Goal: Task Accomplishment & Management: Manage account settings

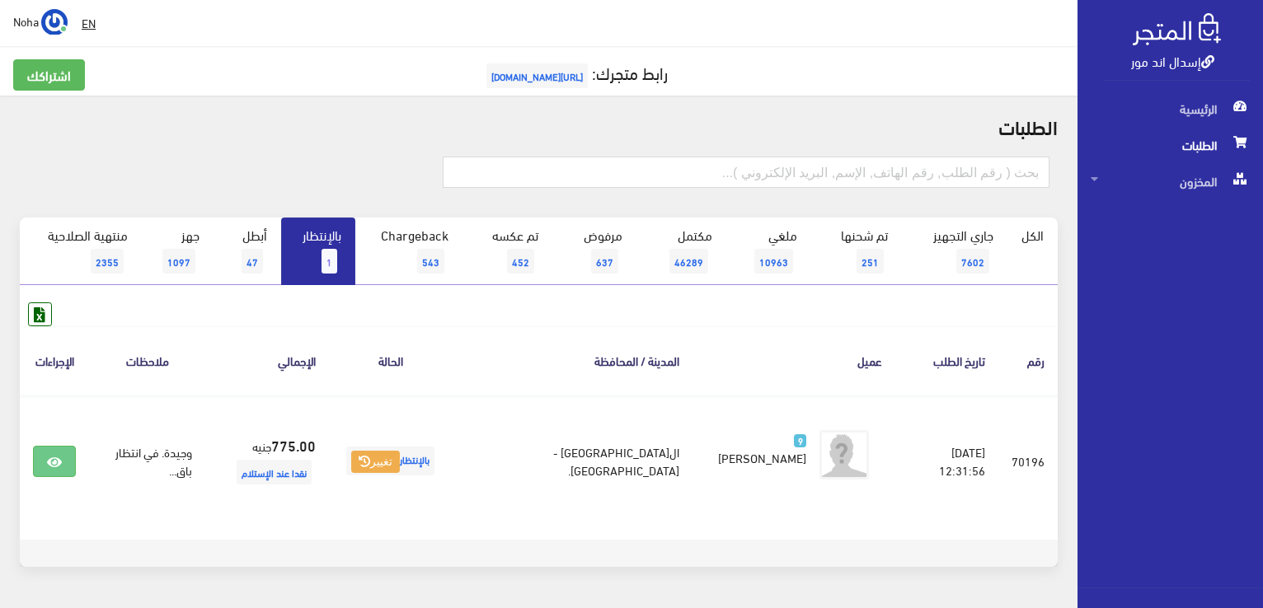
click at [332, 236] on link "بالإنتظار 1" at bounding box center [318, 252] width 74 height 68
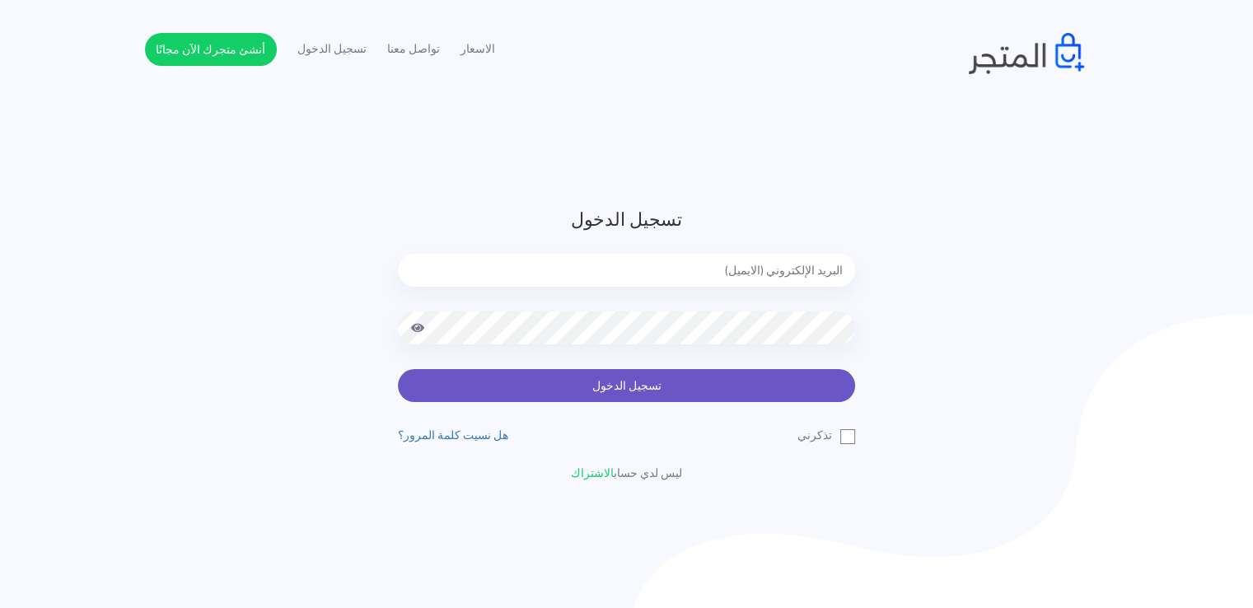
type input "noha_mae86@yahoo.com"
click at [538, 390] on button "تسجيل الدخول" at bounding box center [626, 385] width 457 height 33
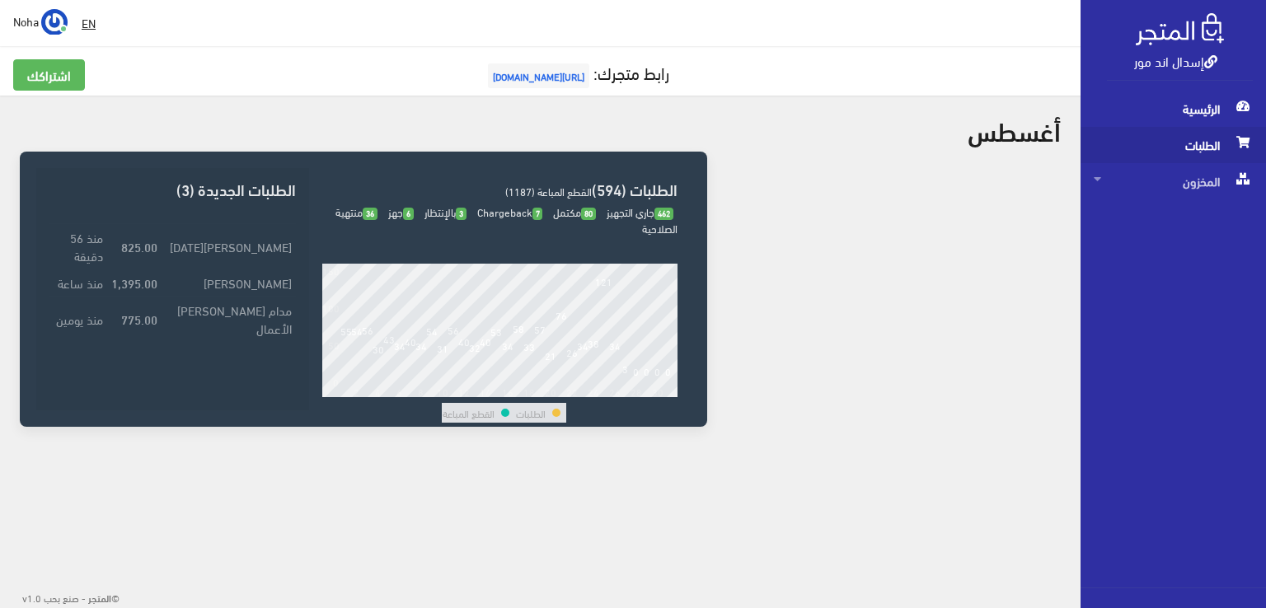
click at [1180, 133] on span "الطلبات" at bounding box center [1173, 145] width 159 height 36
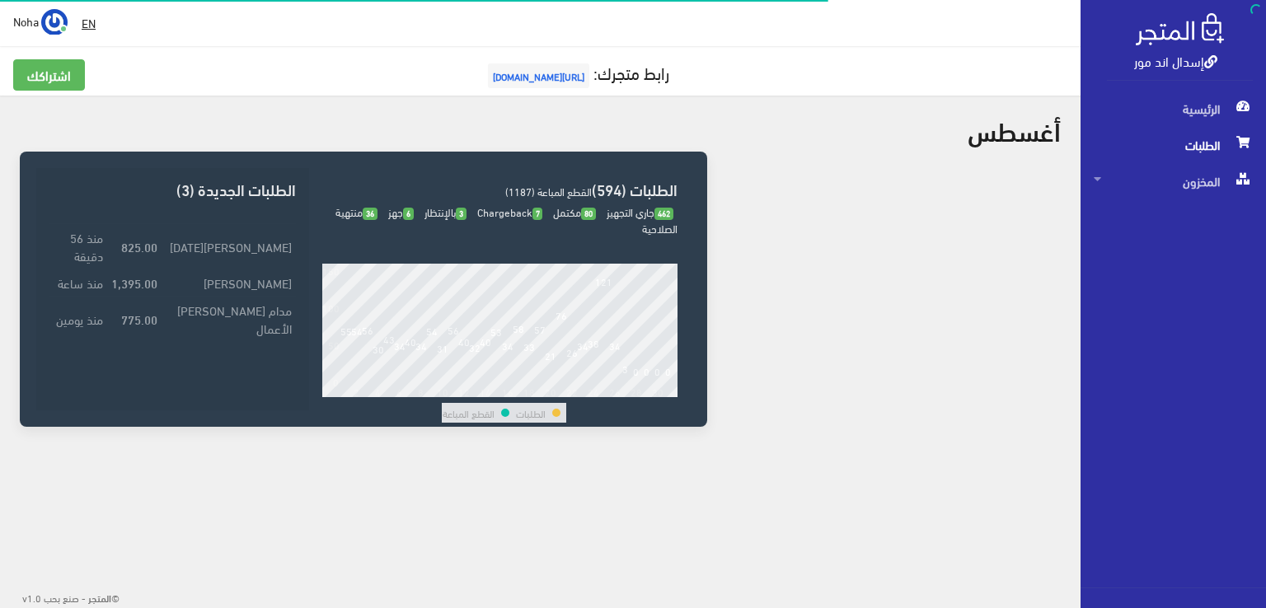
click at [1180, 133] on span "الطلبات" at bounding box center [1173, 145] width 159 height 36
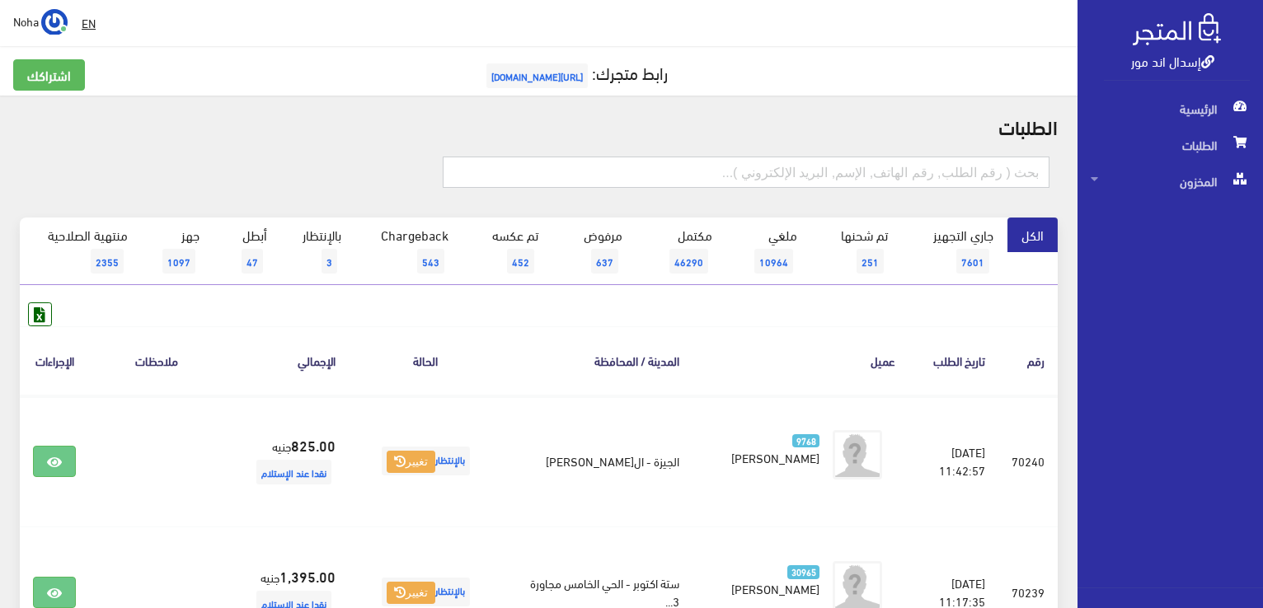
click at [803, 179] on input "text" at bounding box center [746, 172] width 607 height 31
type input "01033310525"
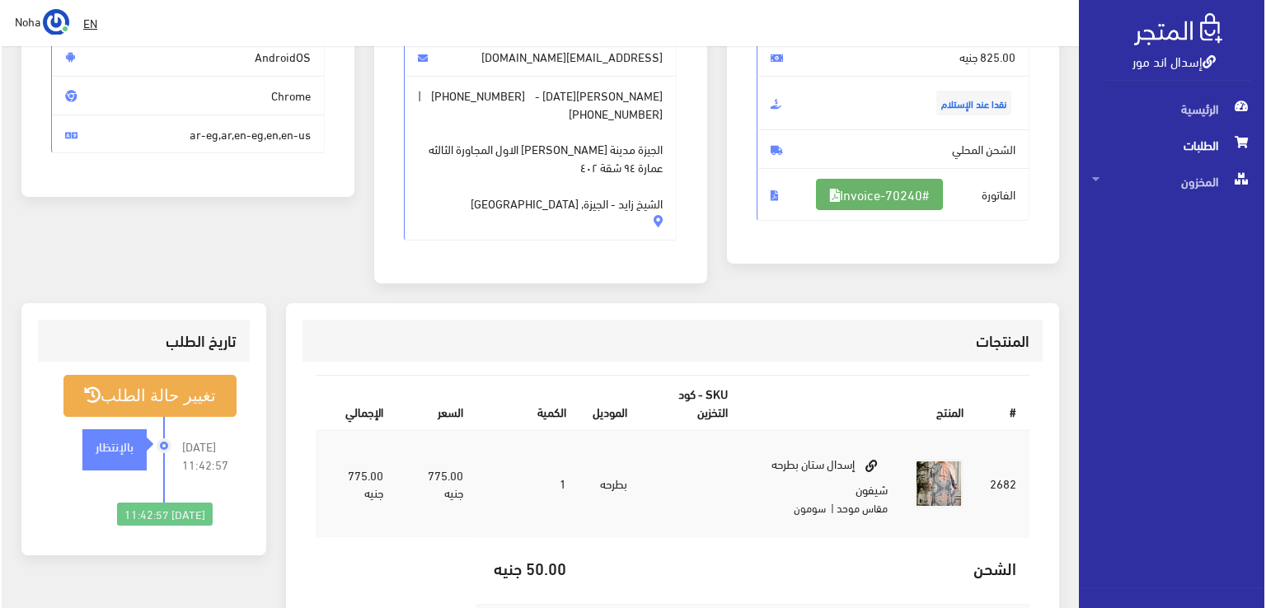
scroll to position [247, 0]
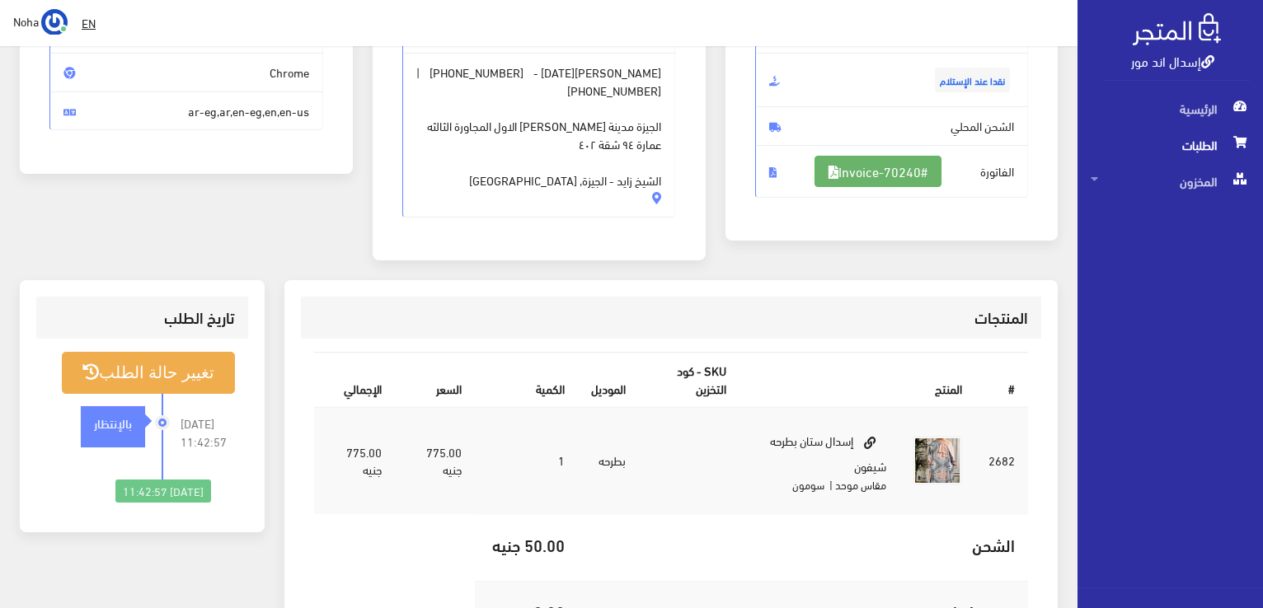
click at [912, 173] on link "#Invoice-70240" at bounding box center [877, 171] width 127 height 31
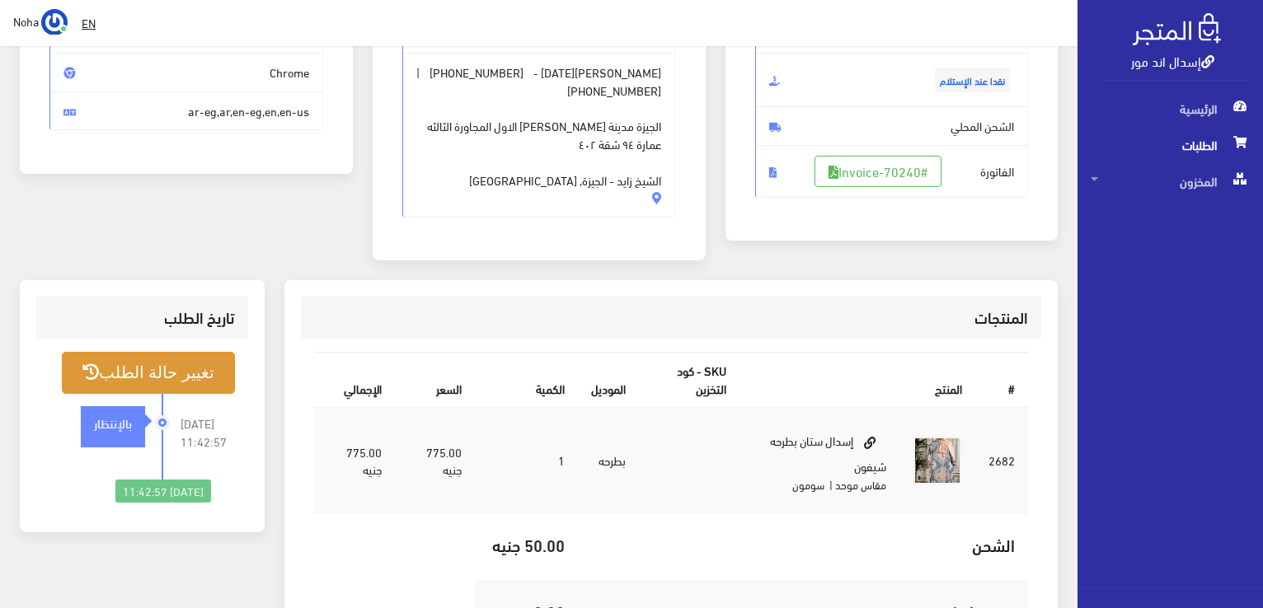
click at [113, 356] on button "تغيير حالة الطلب" at bounding box center [148, 373] width 173 height 42
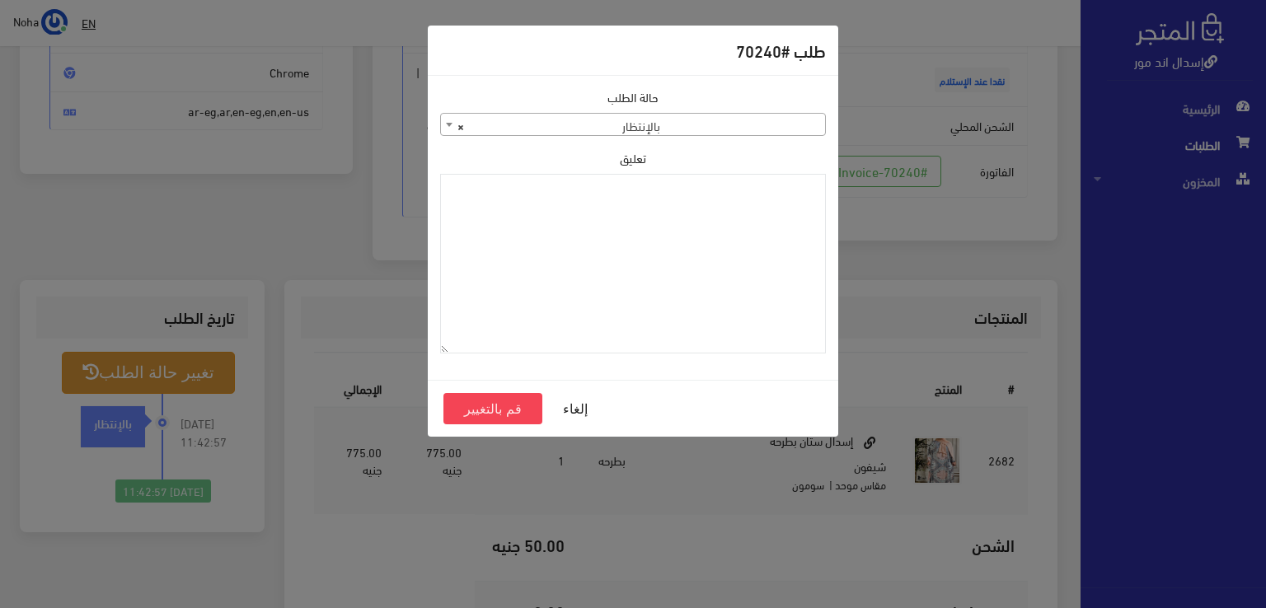
click at [748, 130] on span "× بالإنتظار" at bounding box center [633, 125] width 384 height 23
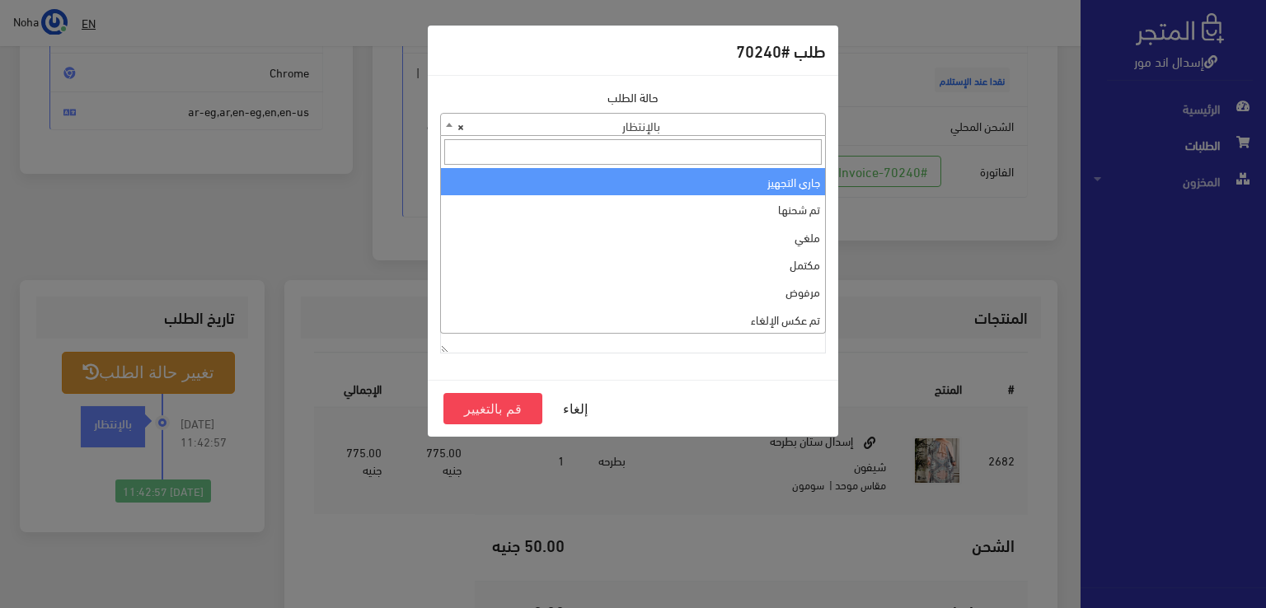
select select "1"
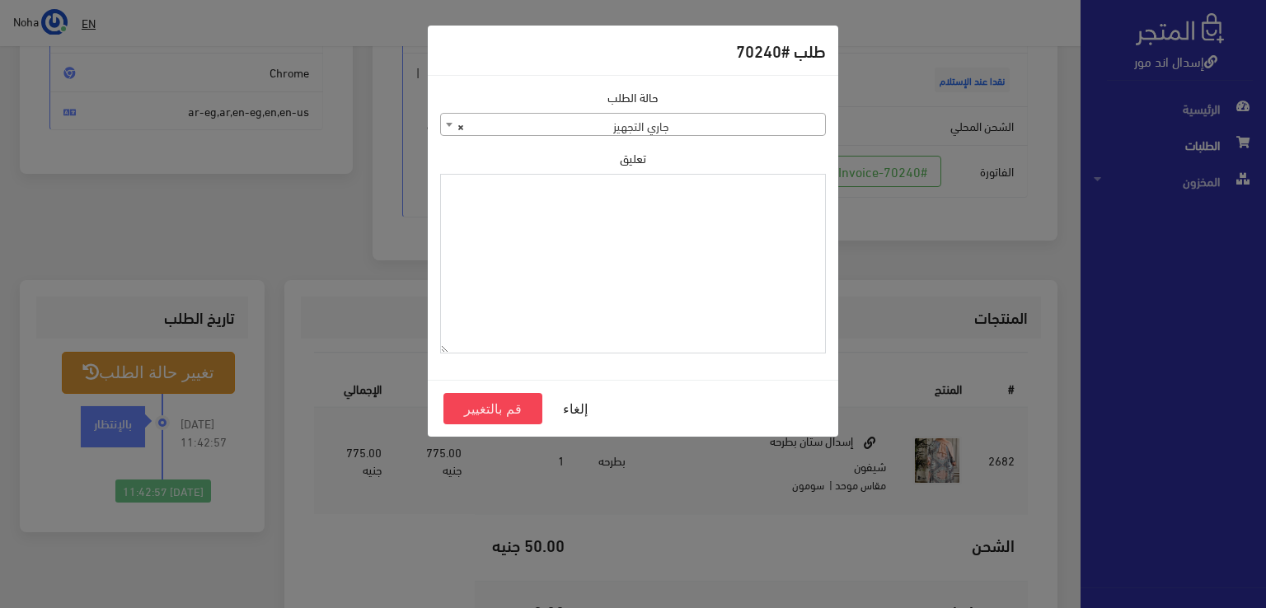
paste textarea "1115349"
type textarea "1115349"
click at [499, 405] on button "قم بالتغيير" at bounding box center [492, 408] width 99 height 31
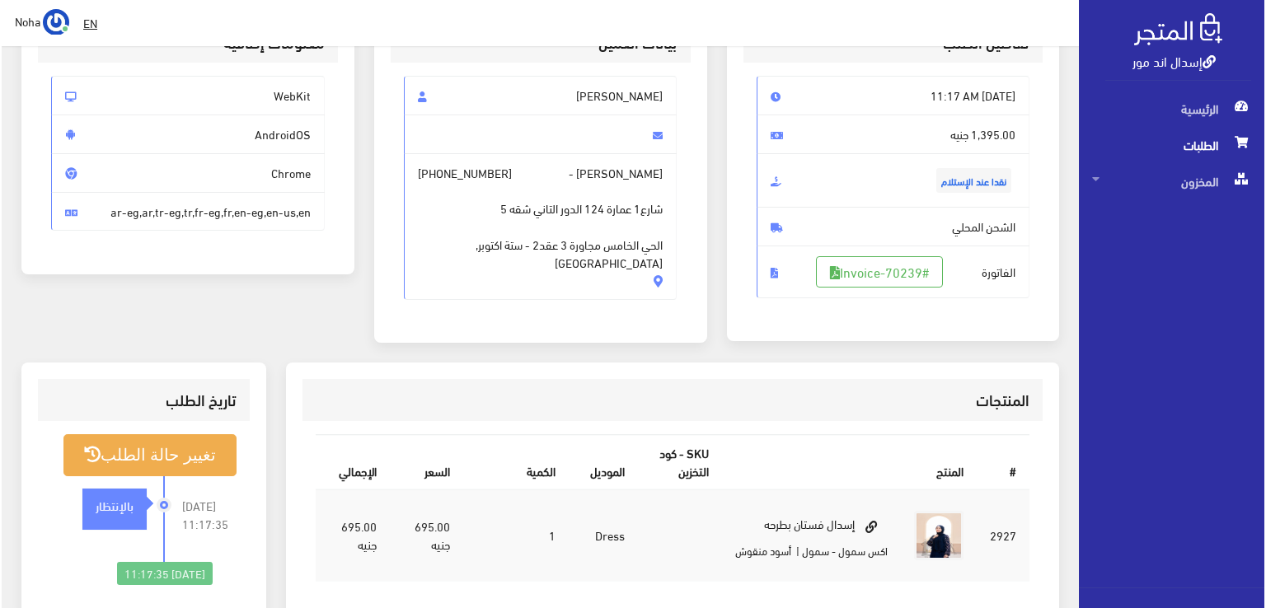
scroll to position [247, 0]
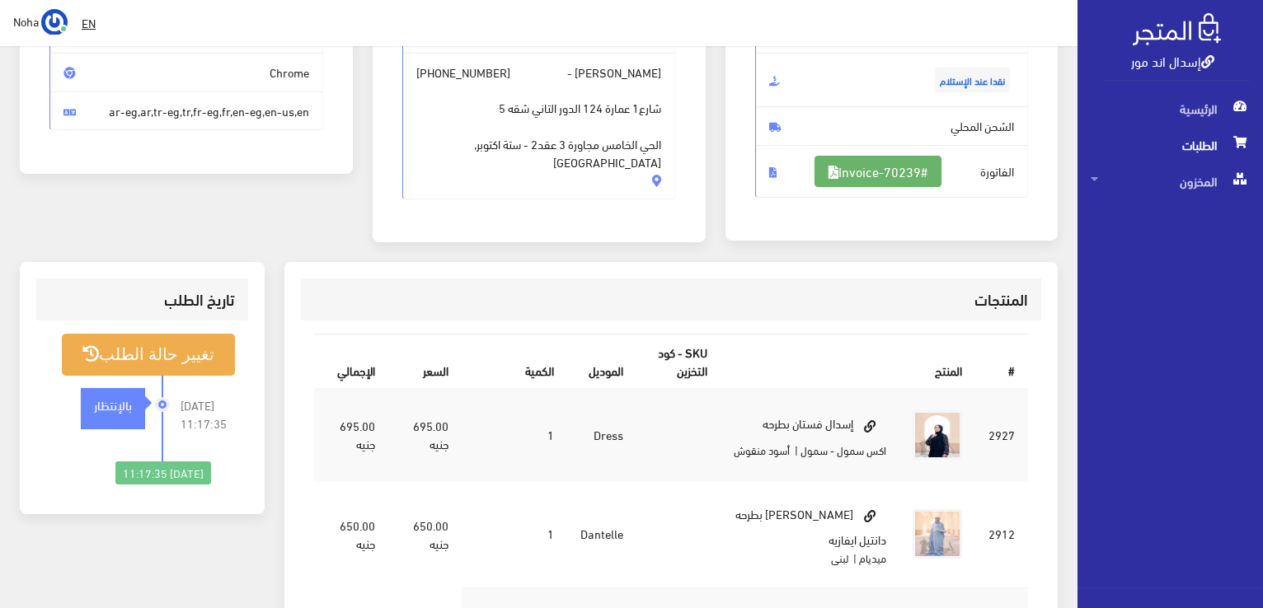
click at [879, 157] on link "#Invoice-70239" at bounding box center [877, 171] width 127 height 31
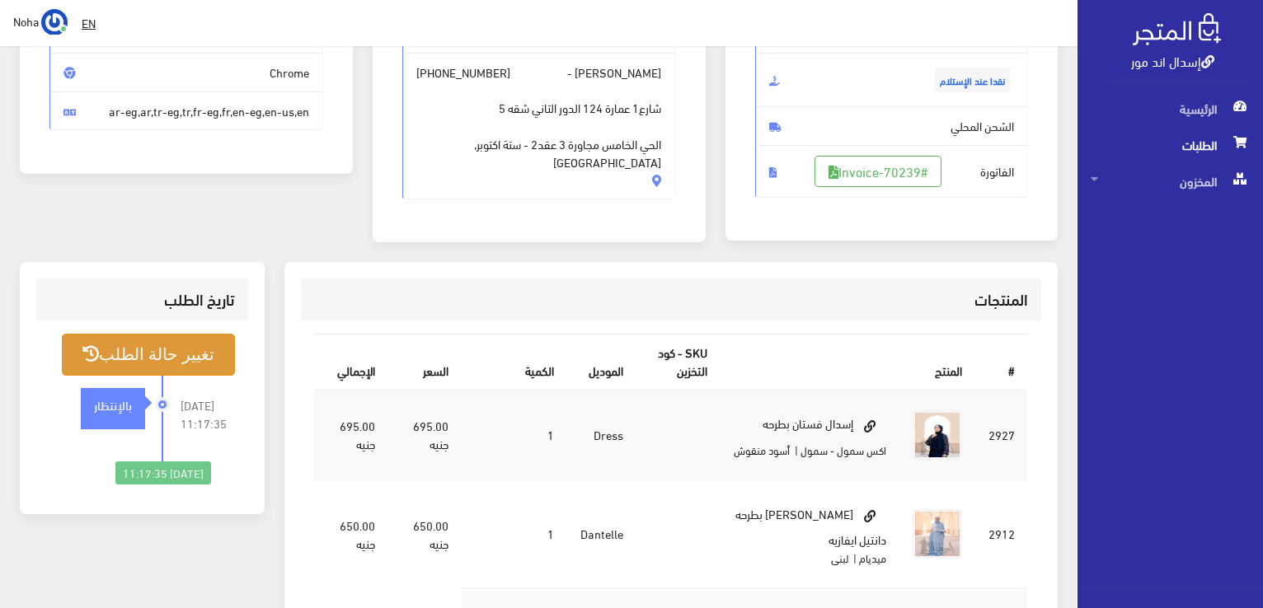
click at [171, 369] on button "تغيير حالة الطلب" at bounding box center [148, 355] width 173 height 42
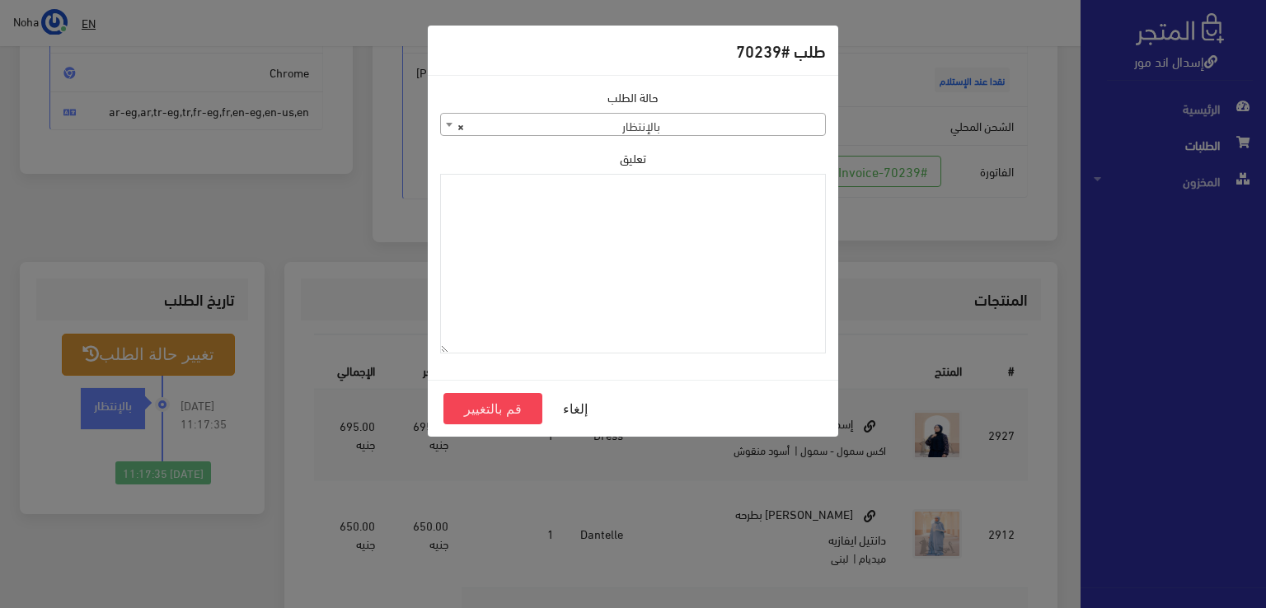
click at [633, 124] on span "× بالإنتظار" at bounding box center [633, 125] width 384 height 23
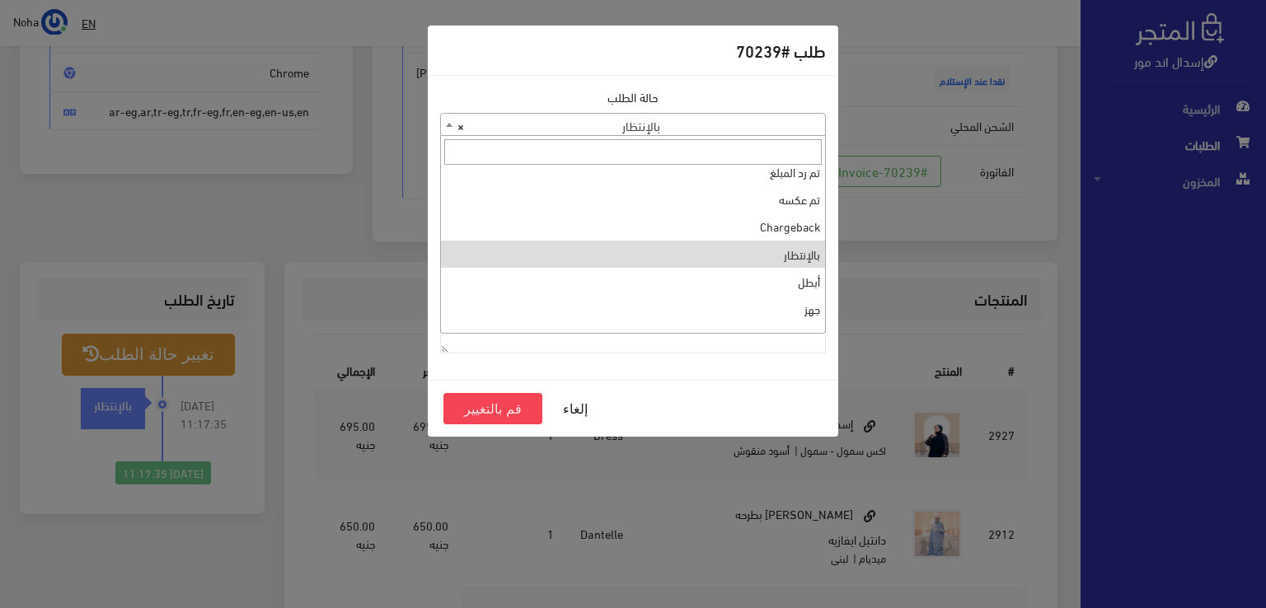
scroll to position [0, 0]
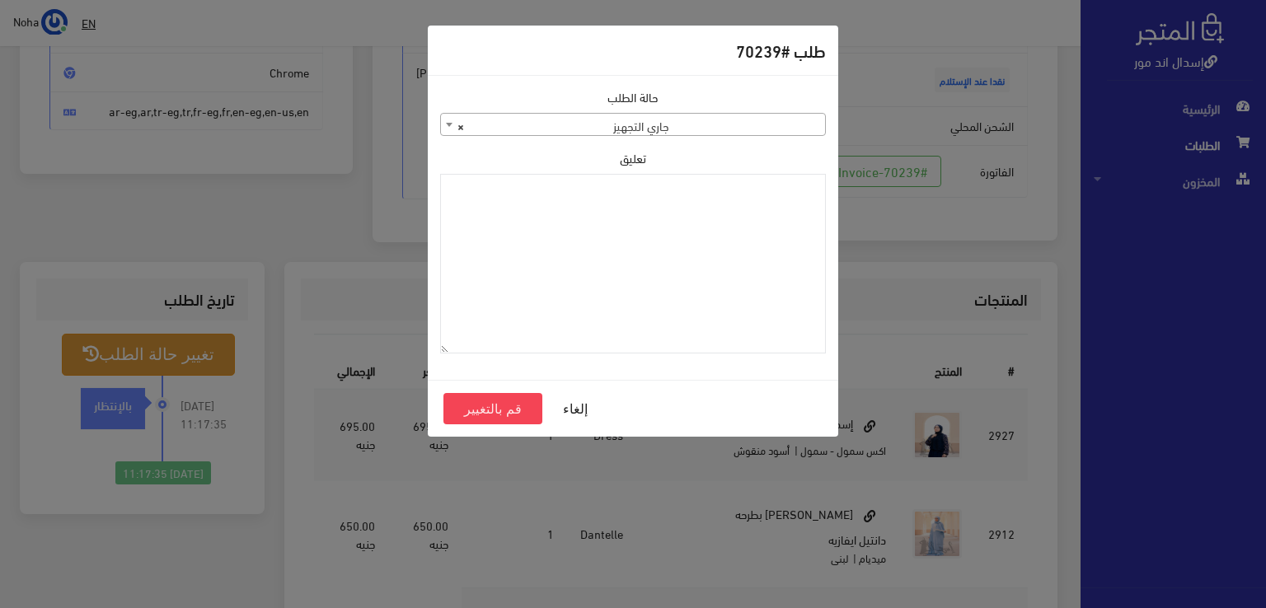
select select "1"
paste textarea "1115349"
type textarea "1115349"
click at [497, 410] on button "قم بالتغيير" at bounding box center [492, 408] width 99 height 31
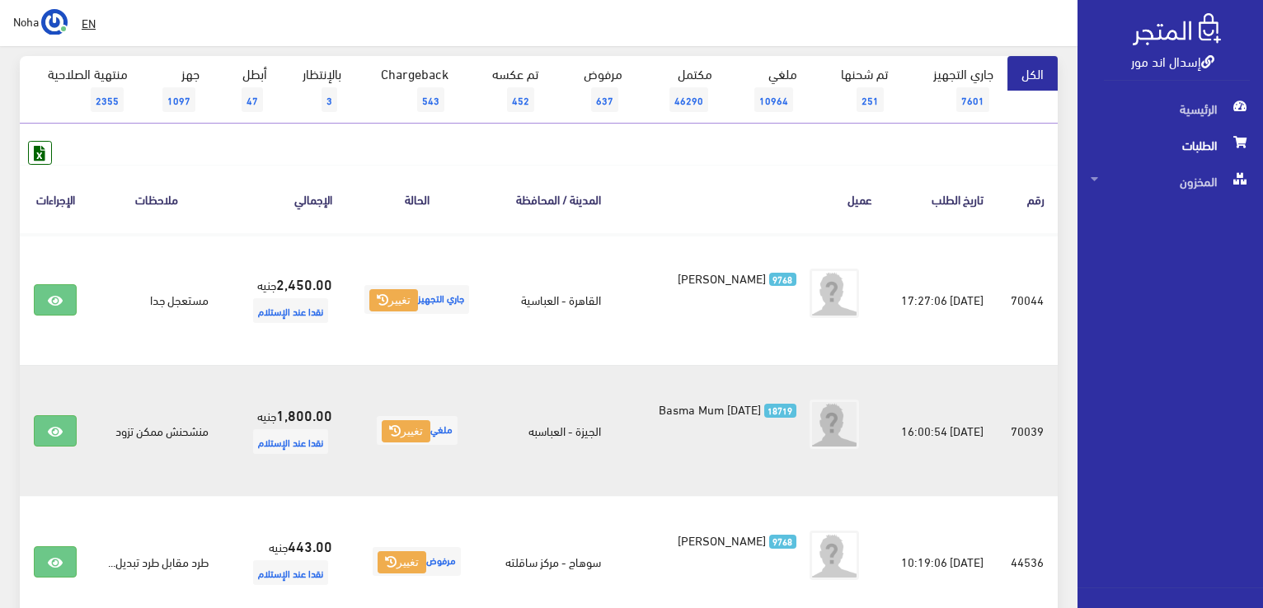
scroll to position [165, 0]
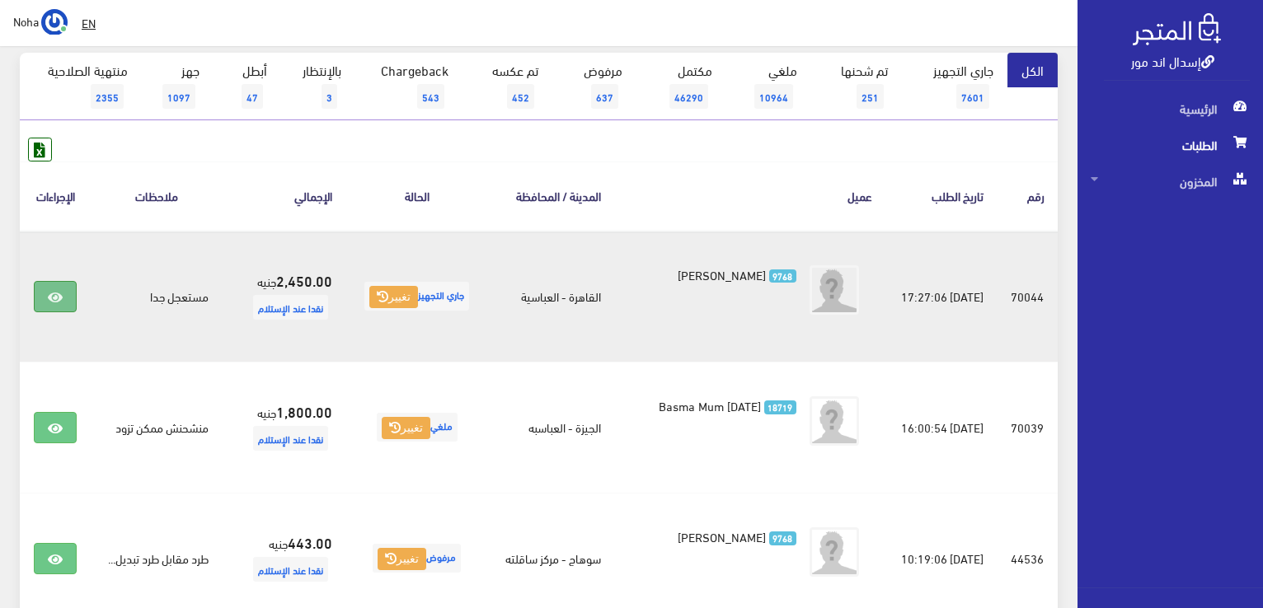
click at [59, 291] on icon at bounding box center [55, 297] width 15 height 13
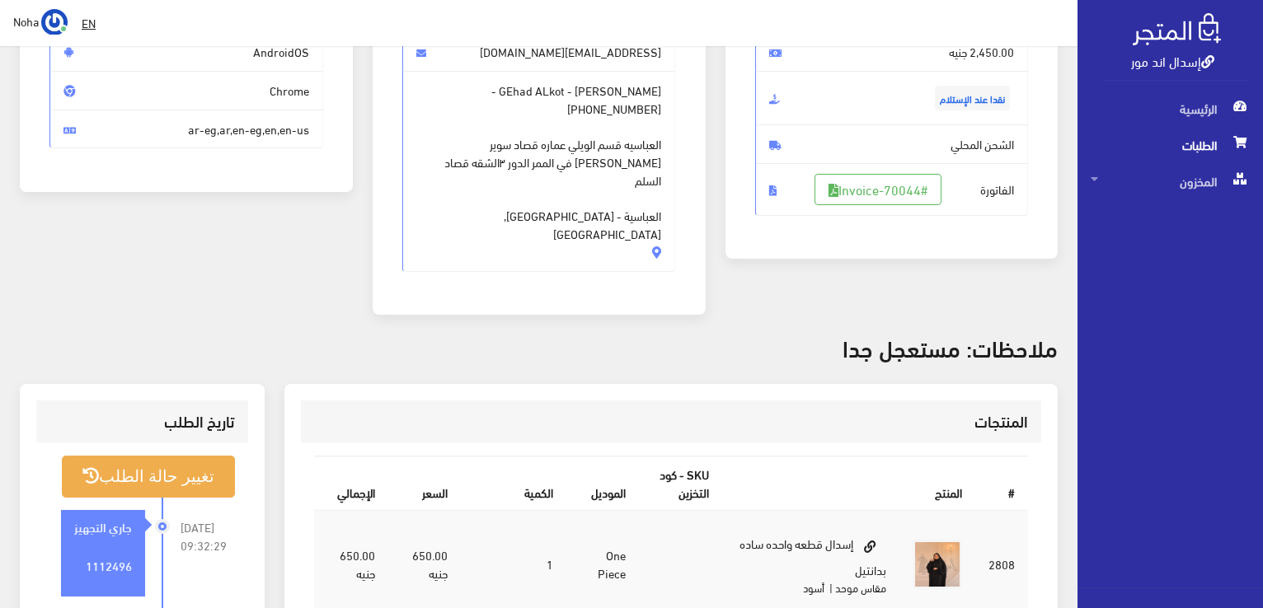
scroll to position [330, 0]
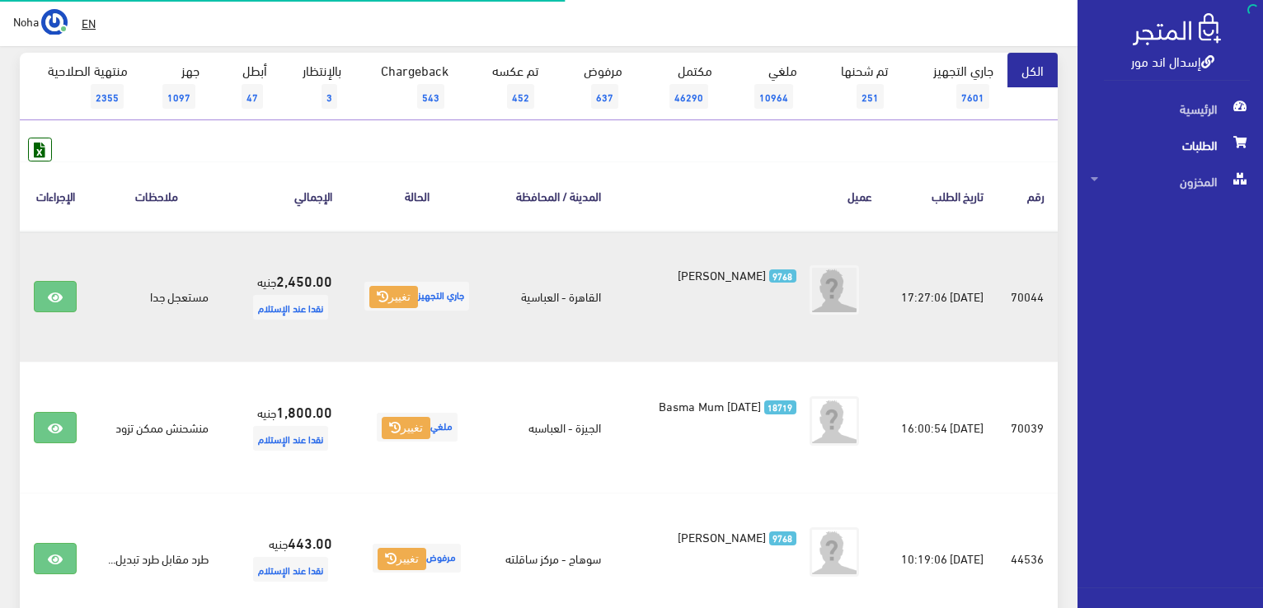
scroll to position [165, 0]
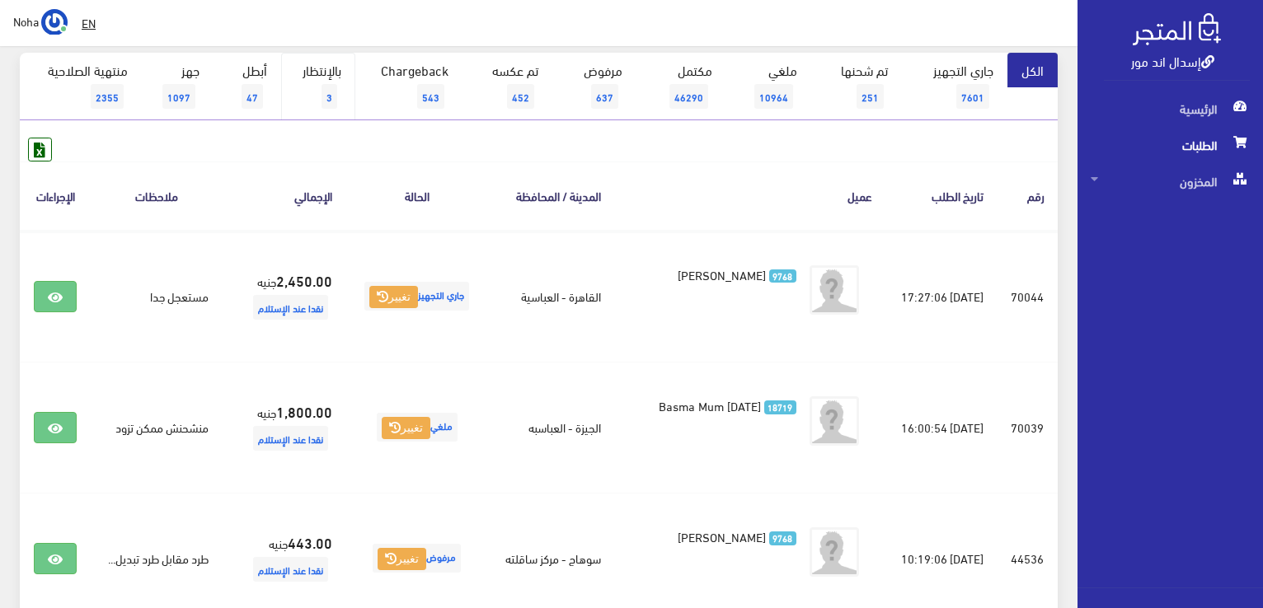
click at [320, 93] on link "بالإنتظار 3" at bounding box center [318, 87] width 74 height 68
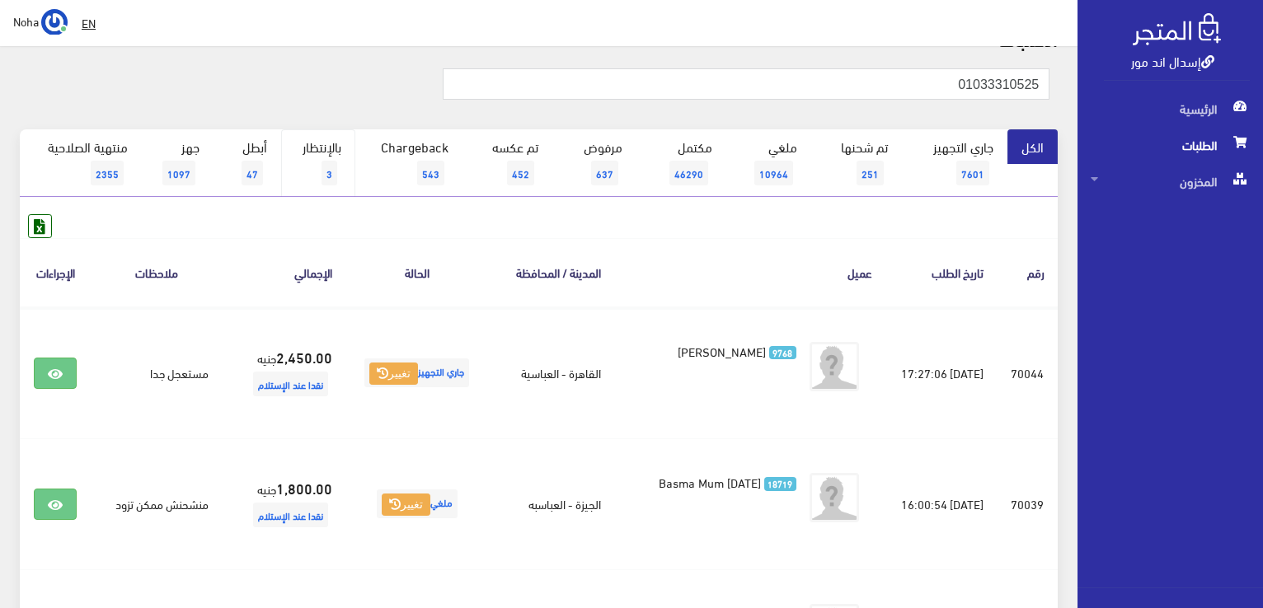
scroll to position [0, 0]
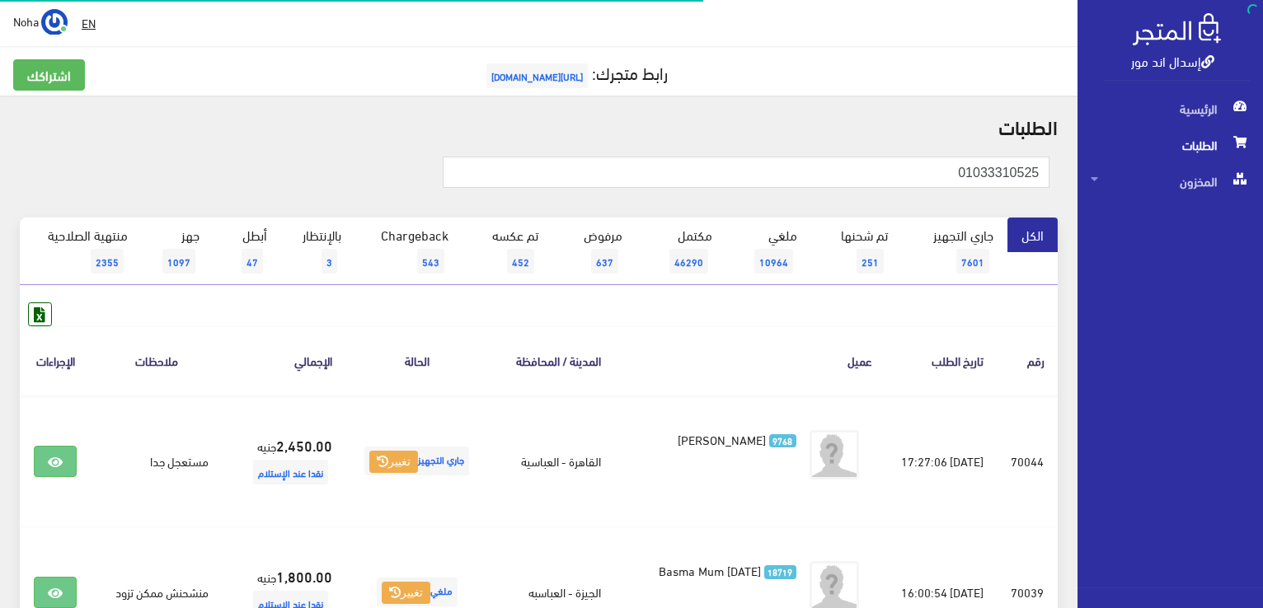
scroll to position [165, 0]
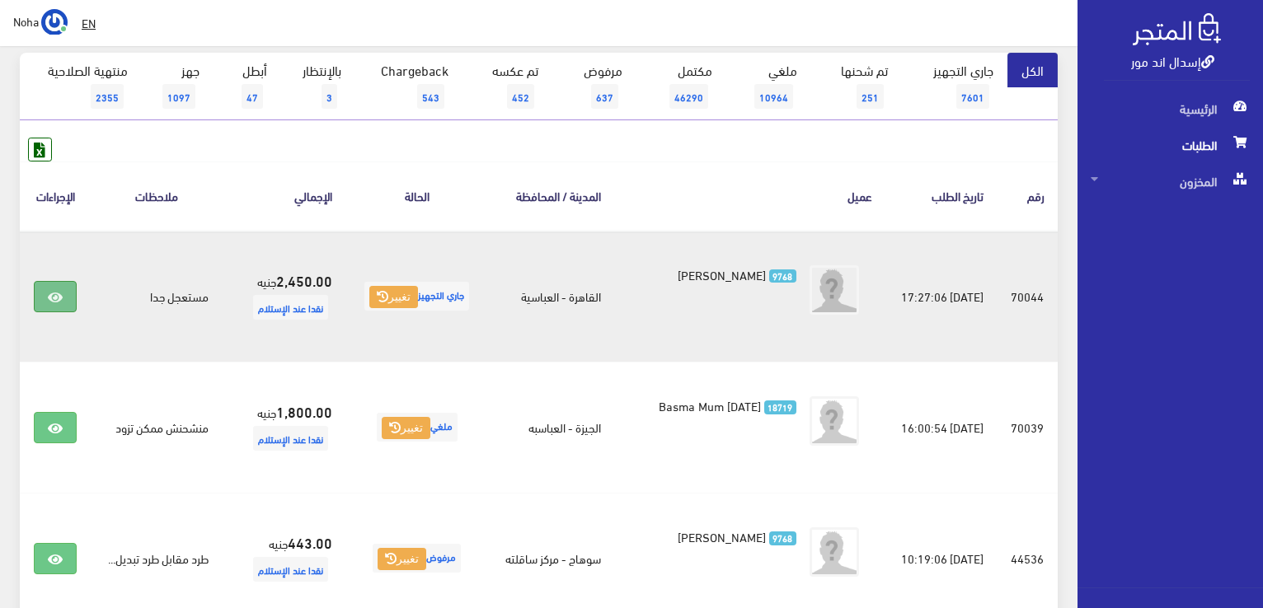
click at [58, 298] on icon at bounding box center [55, 297] width 15 height 13
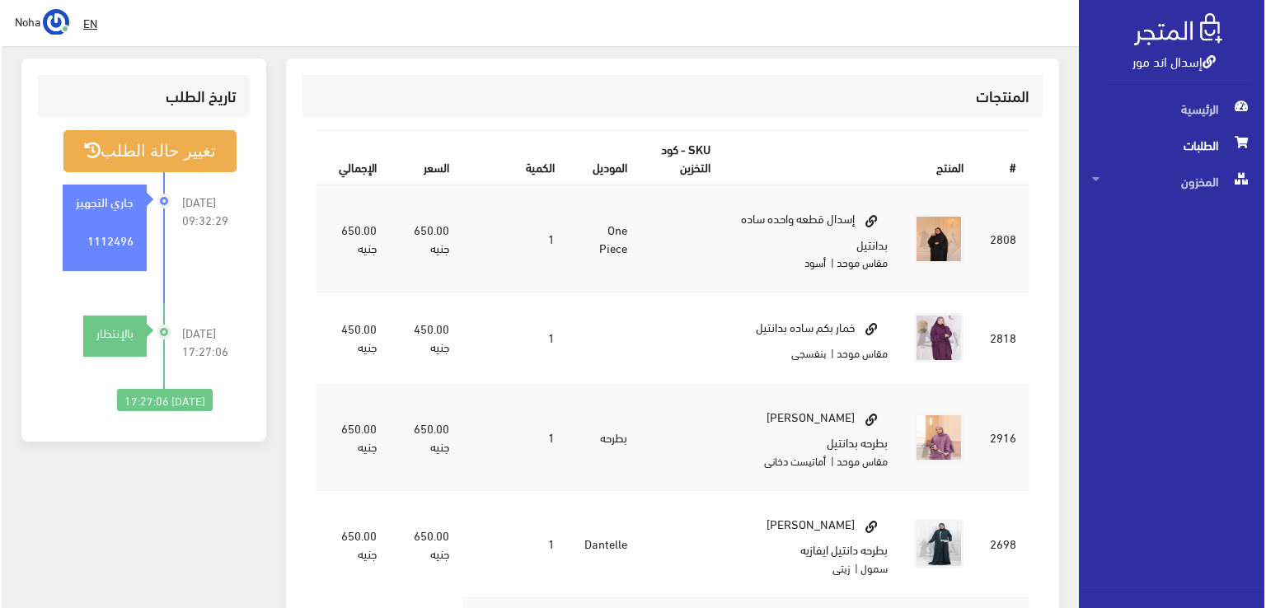
scroll to position [412, 0]
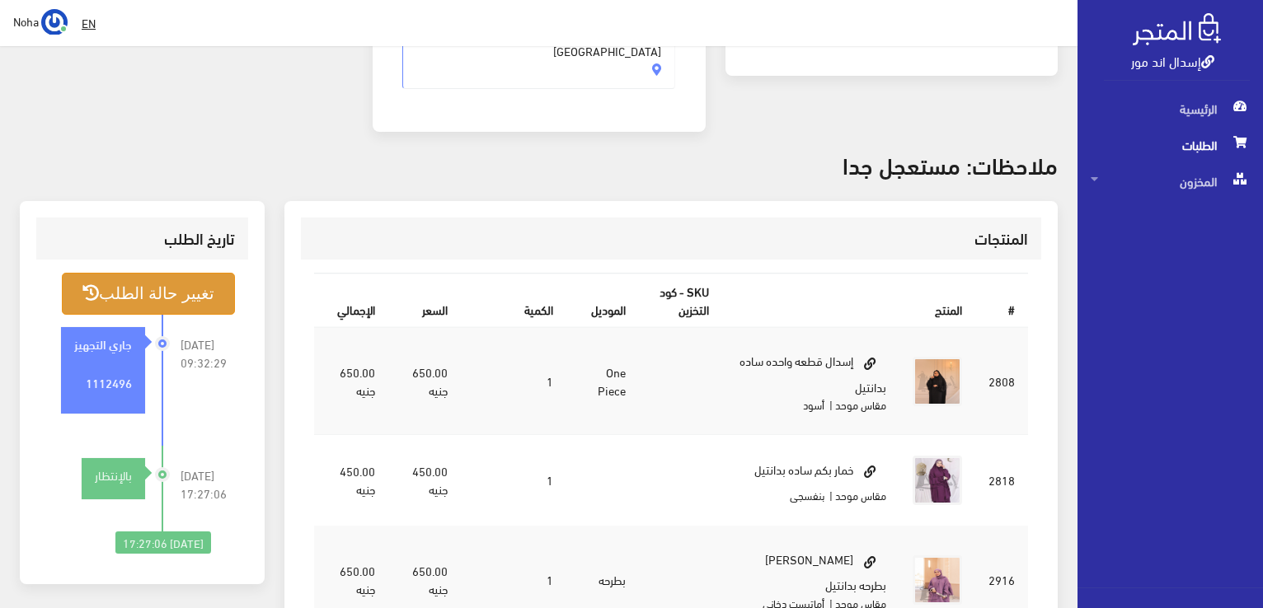
click at [209, 273] on button "تغيير حالة الطلب" at bounding box center [148, 294] width 173 height 42
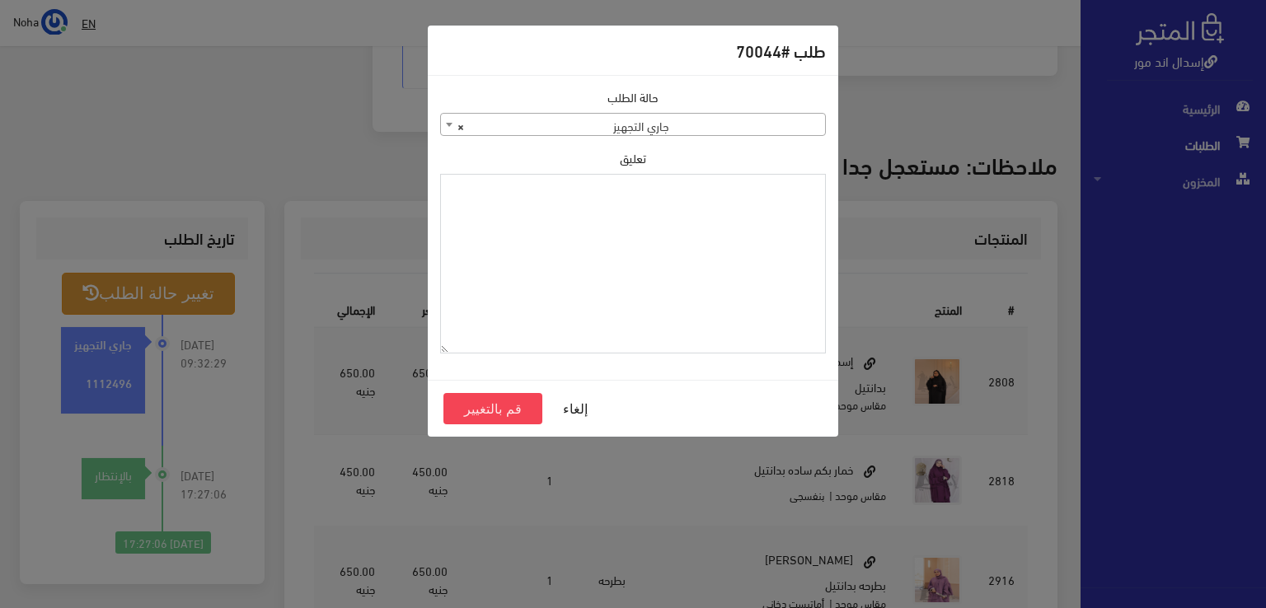
click at [683, 240] on textarea "تعليق" at bounding box center [633, 264] width 386 height 180
type textarea "h"
type textarea "الكاب والخمار والاسدال الزيتي مرتجع جزئي"
click at [515, 415] on button "قم بالتغيير" at bounding box center [492, 408] width 99 height 31
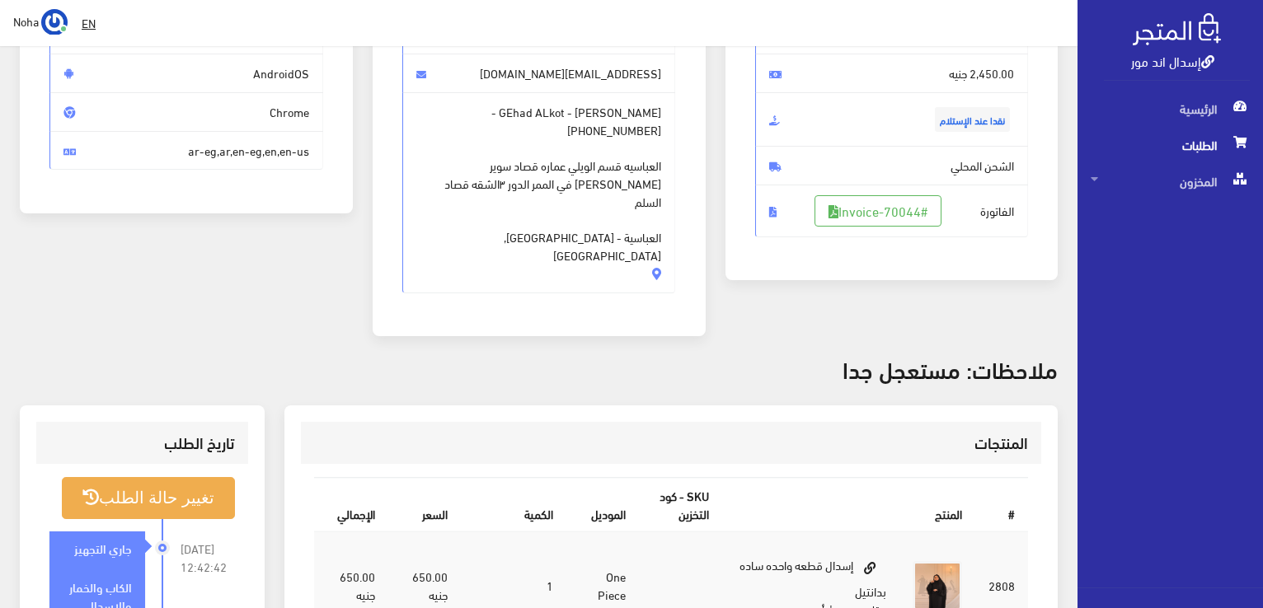
scroll to position [165, 0]
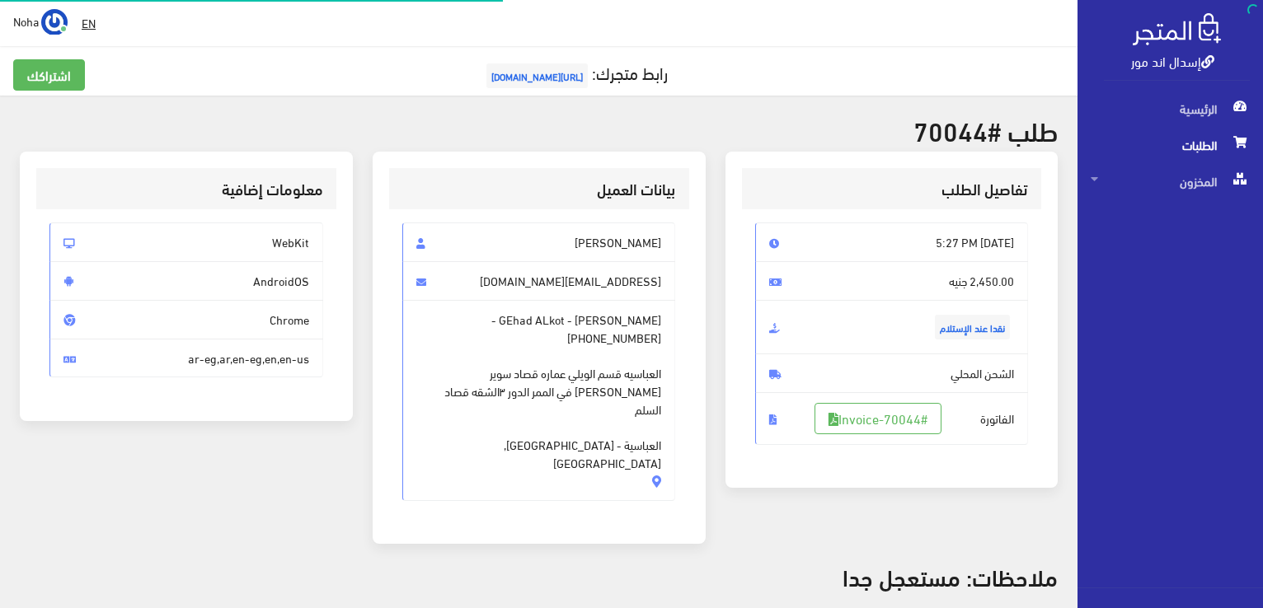
scroll to position [395, 0]
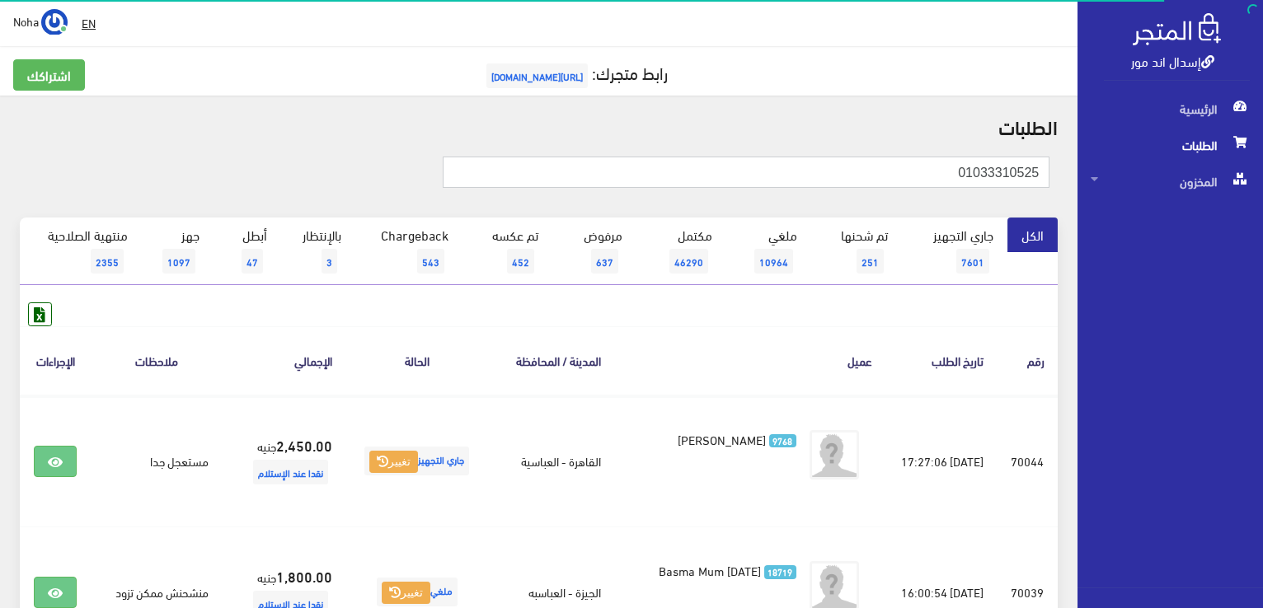
drag, startPoint x: 942, startPoint y: 167, endPoint x: 1265, endPoint y: 225, distance: 328.2
click at [1262, 225] on html "إسدال اند مور الرئيسية الطلبات" at bounding box center [631, 304] width 1263 height 608
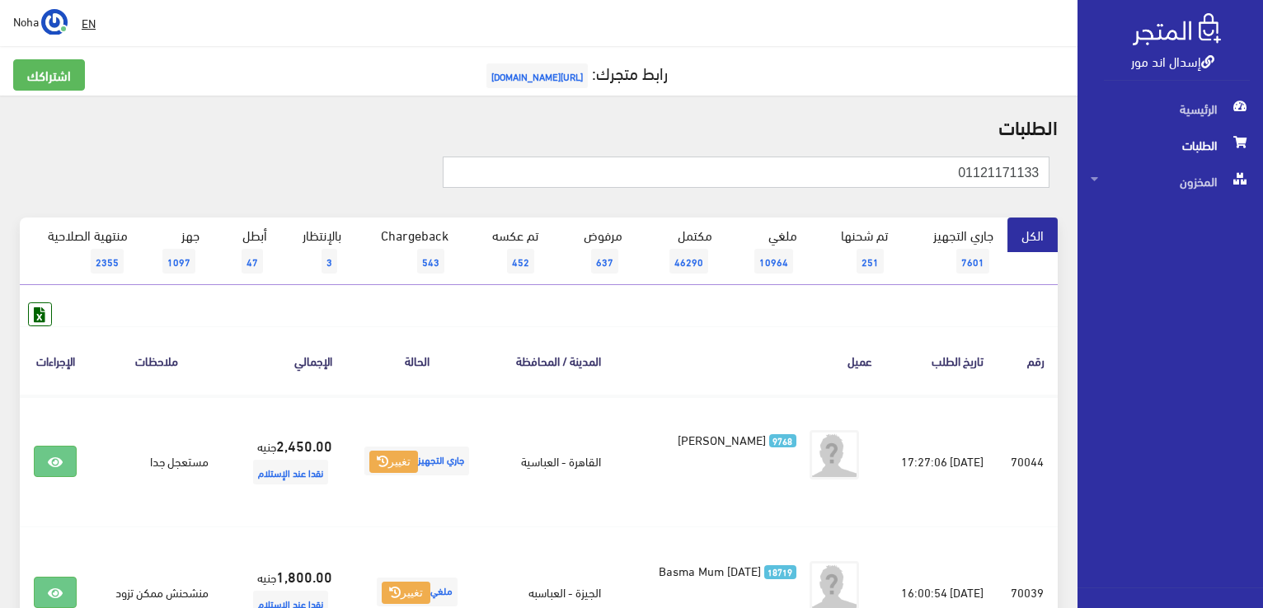
type input "01121171133"
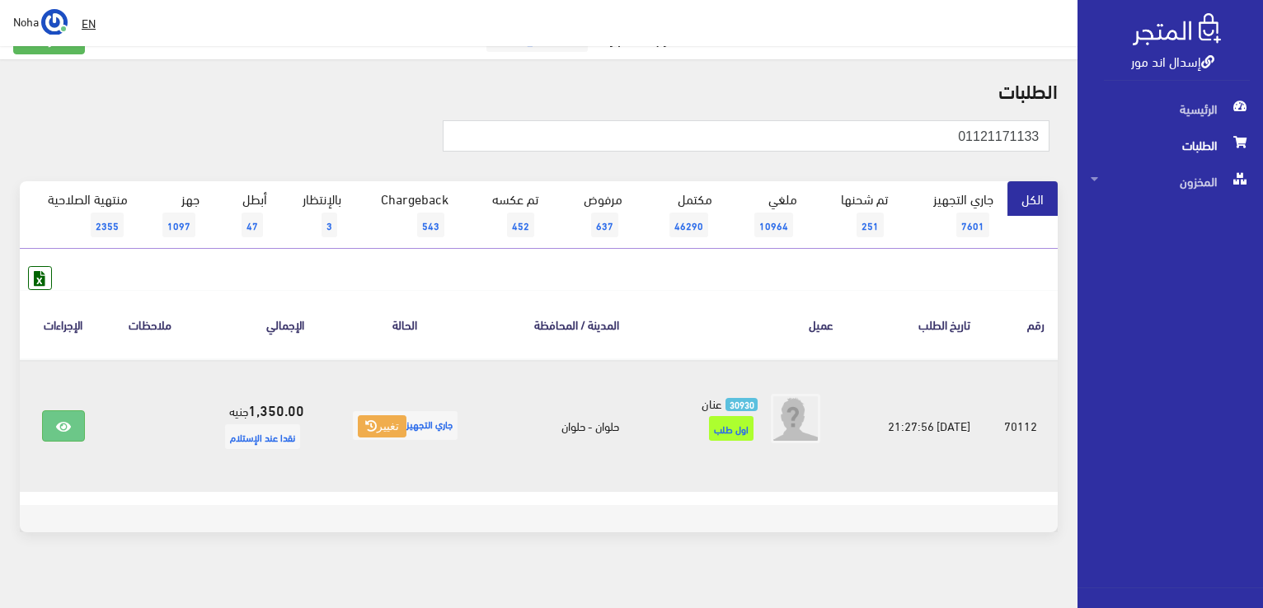
scroll to position [51, 0]
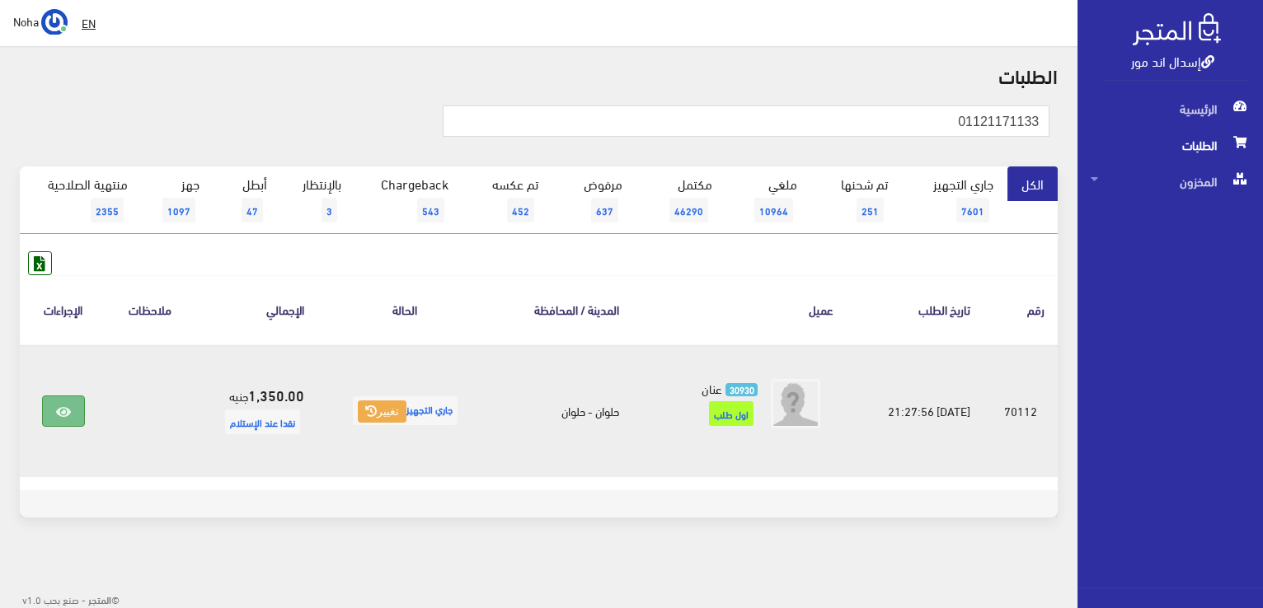
click at [61, 413] on icon at bounding box center [63, 411] width 15 height 13
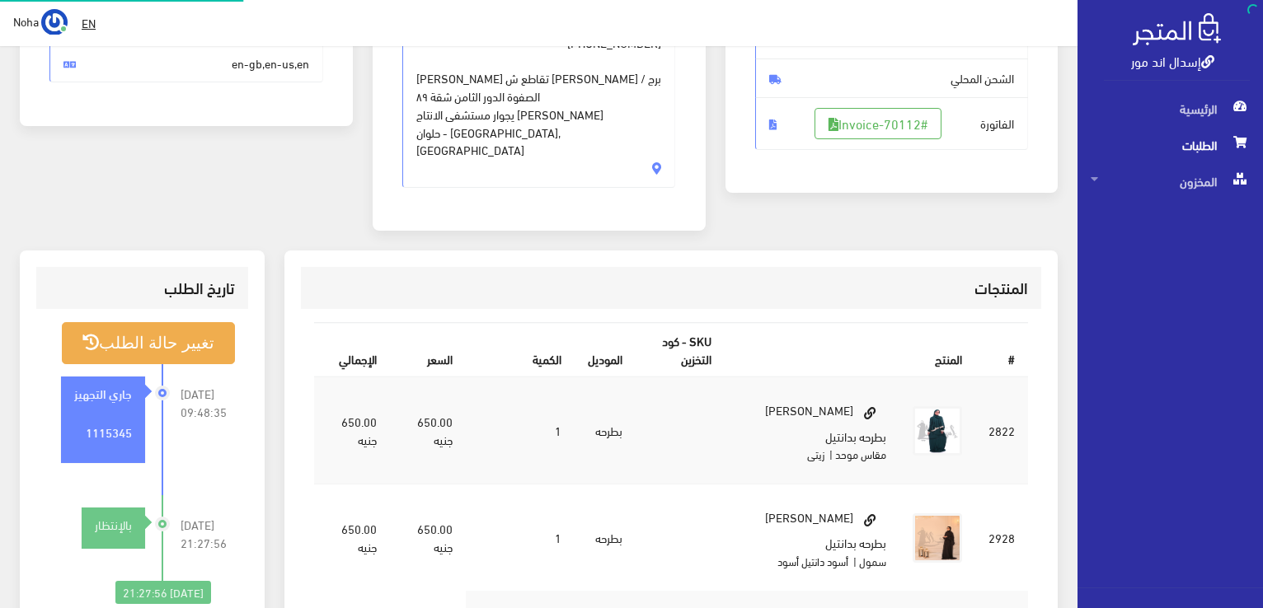
scroll to position [494, 0]
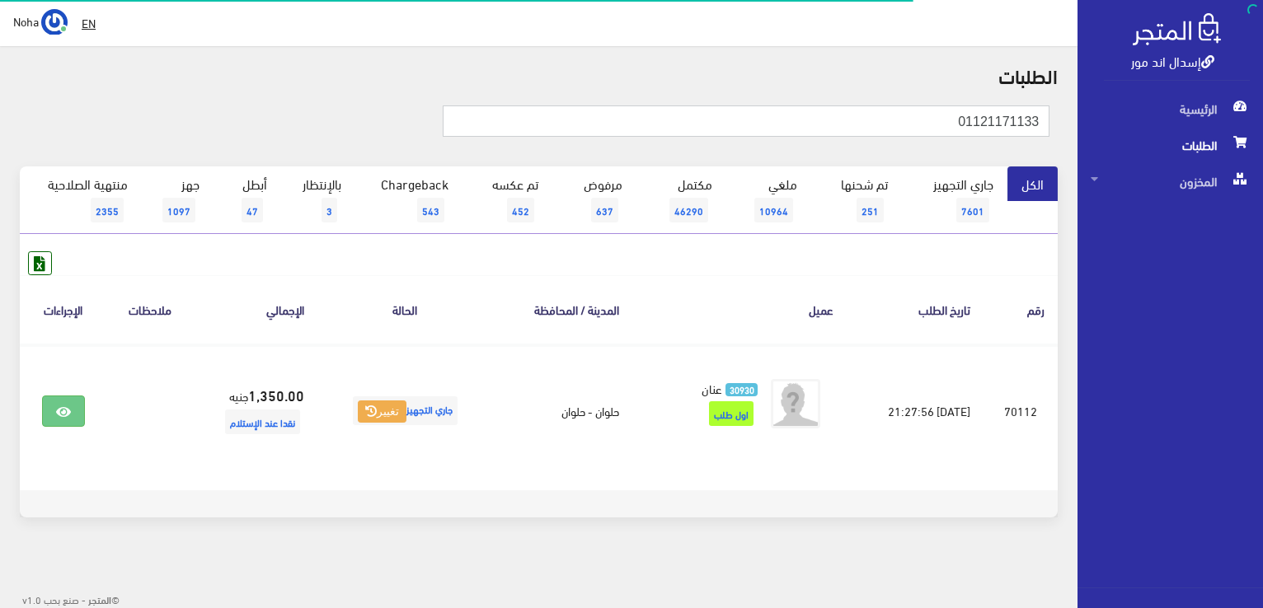
drag, startPoint x: 935, startPoint y: 126, endPoint x: 1145, endPoint y: 131, distance: 210.2
click at [1145, 131] on div "إسدال اند مور الرئيسية الطلبات المخزون" at bounding box center [631, 279] width 1263 height 661
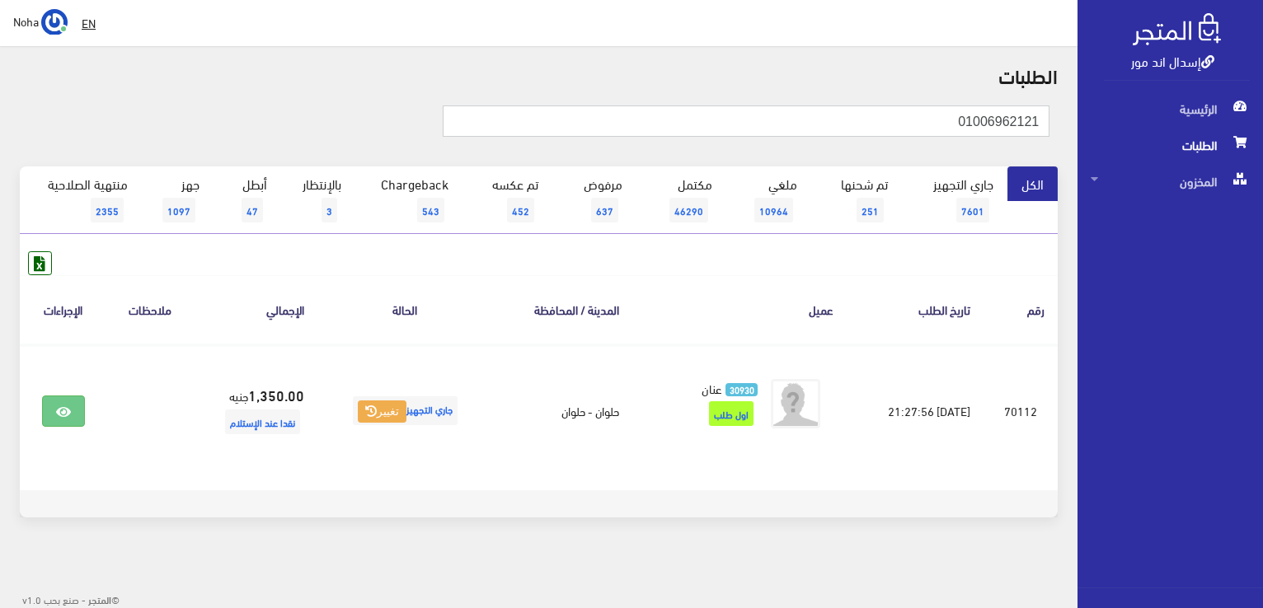
type input "01006962121"
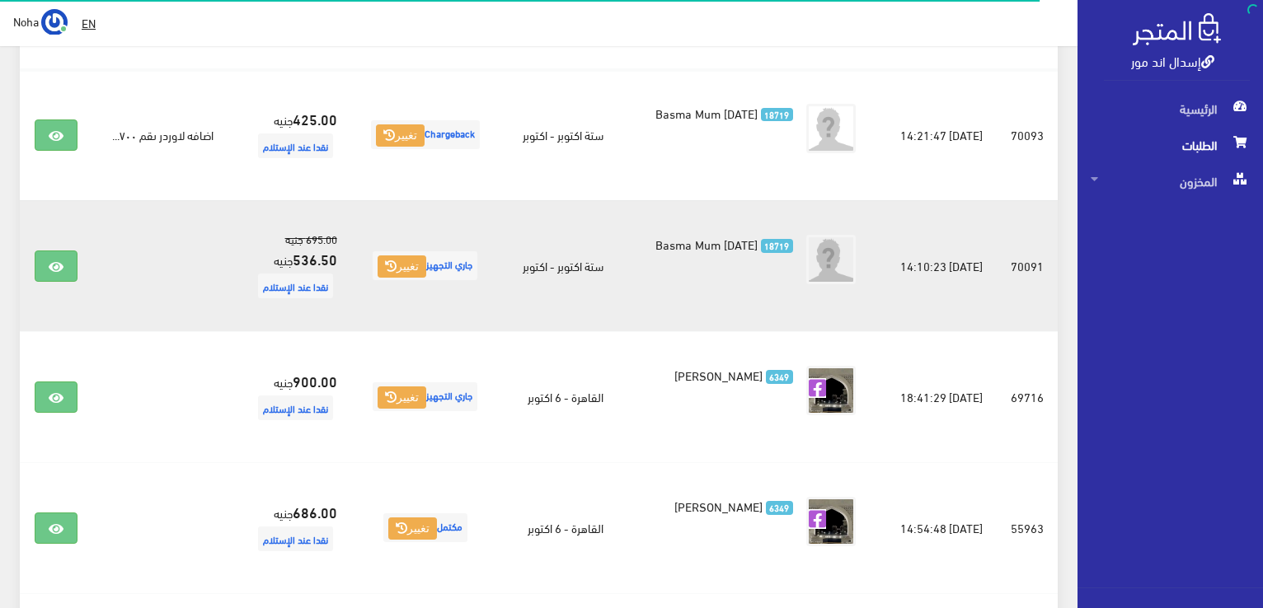
scroll to position [330, 0]
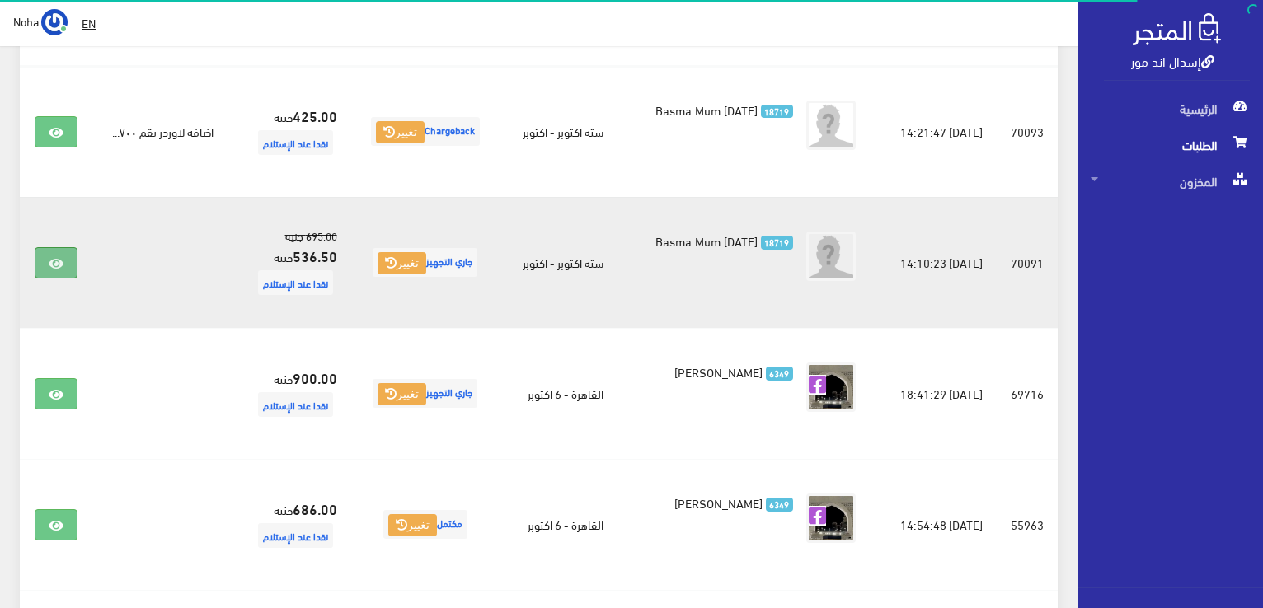
click at [49, 248] on link at bounding box center [56, 262] width 43 height 31
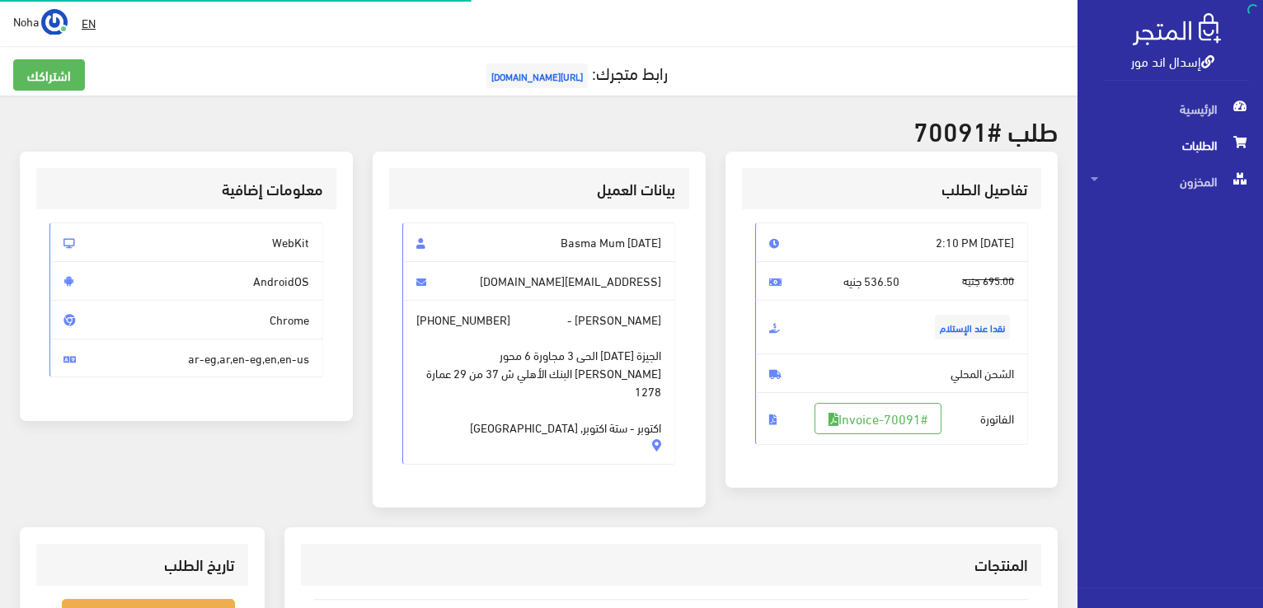
scroll to position [412, 0]
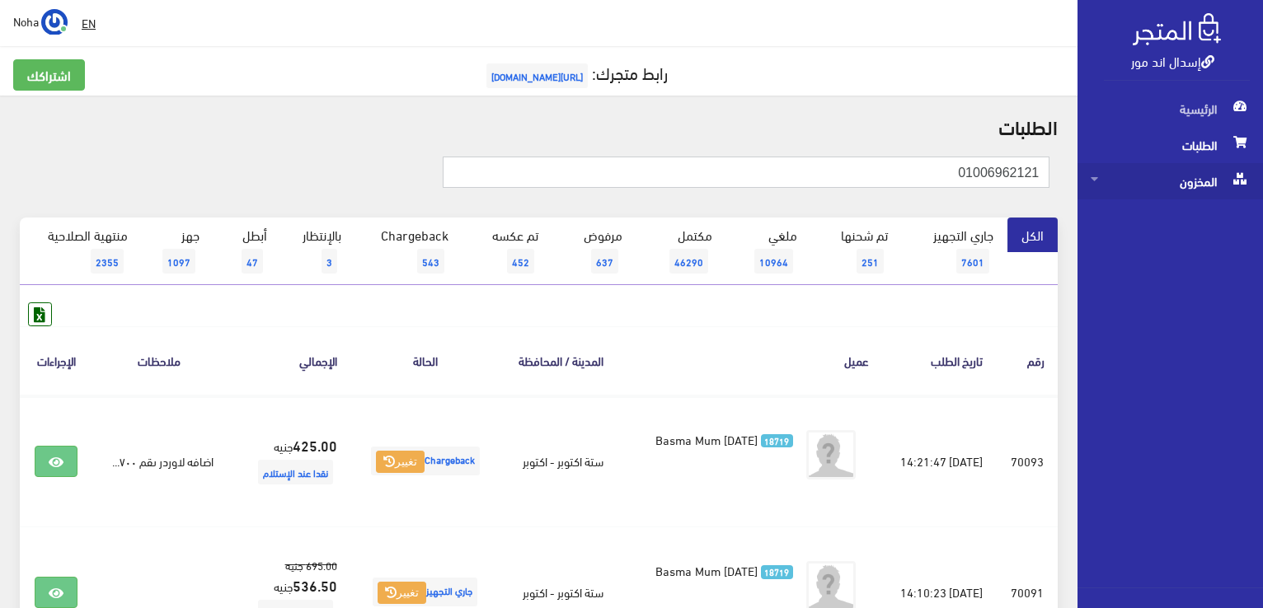
drag, startPoint x: 962, startPoint y: 174, endPoint x: 1196, endPoint y: 185, distance: 234.3
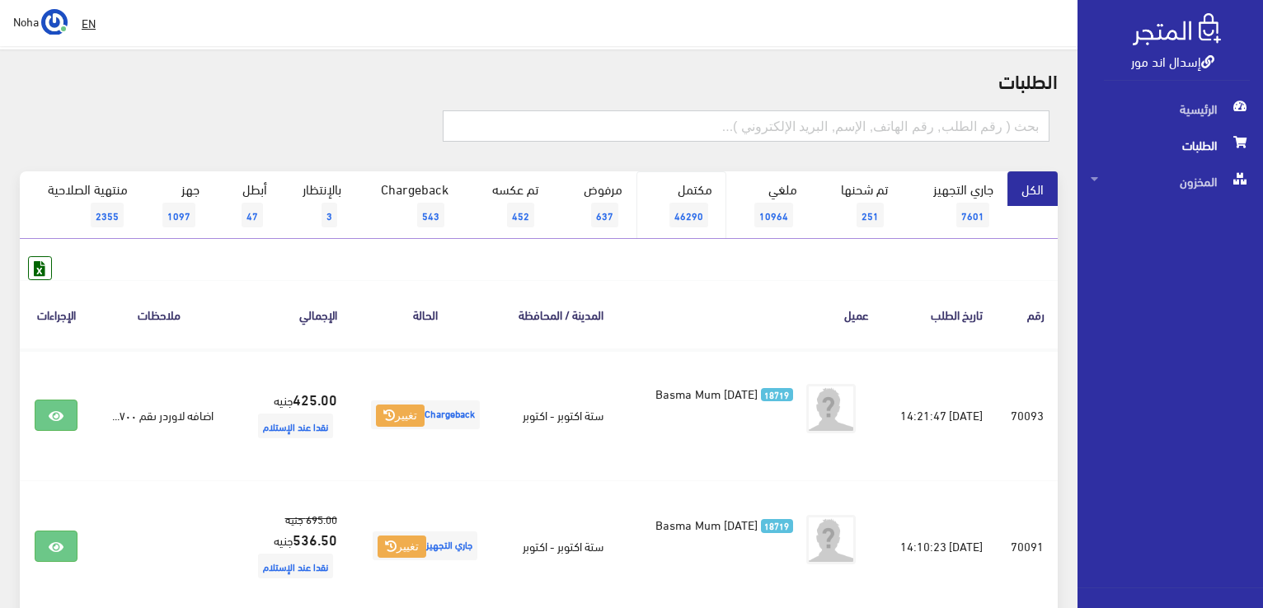
scroll to position [82, 0]
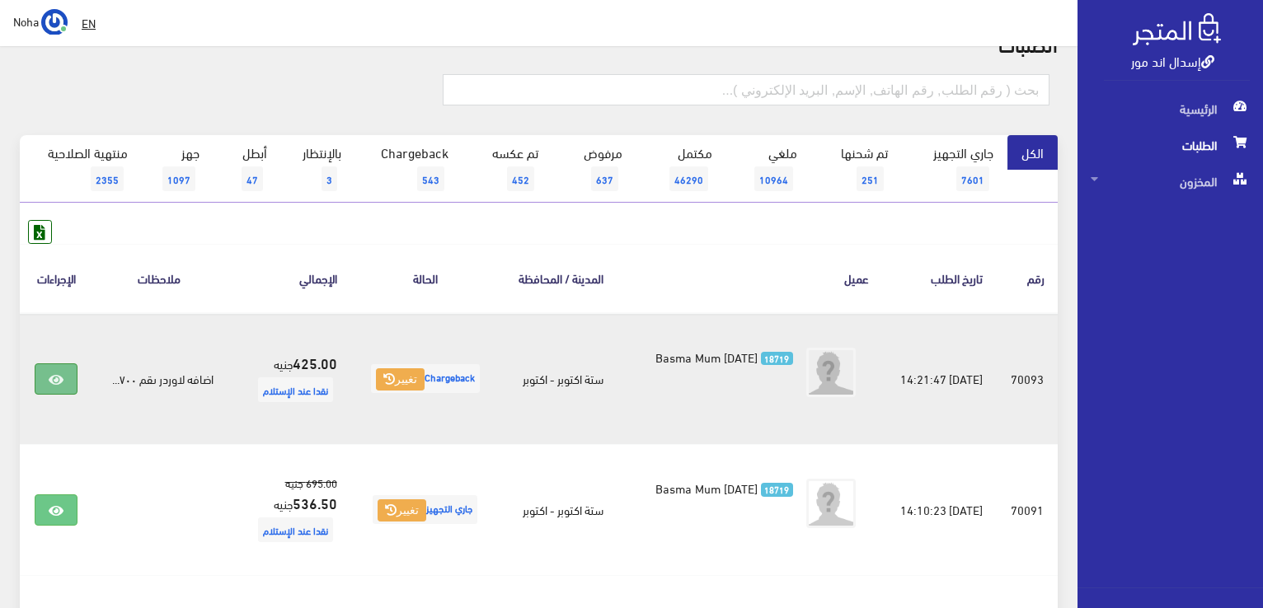
click at [60, 375] on icon at bounding box center [56, 379] width 15 height 13
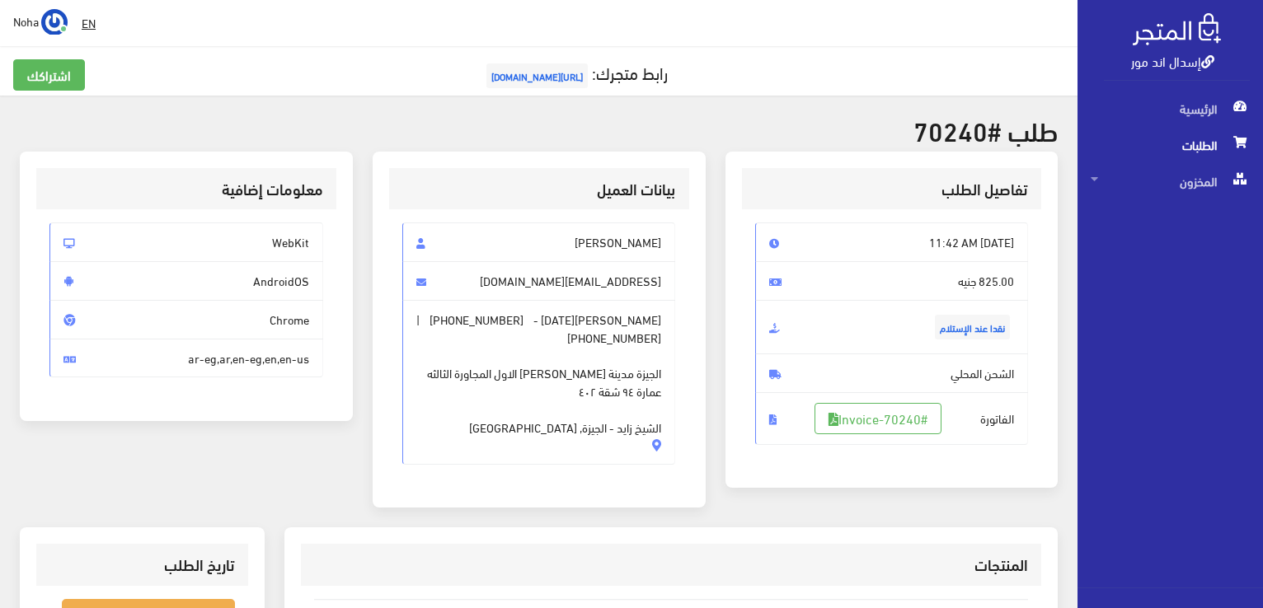
scroll to position [412, 0]
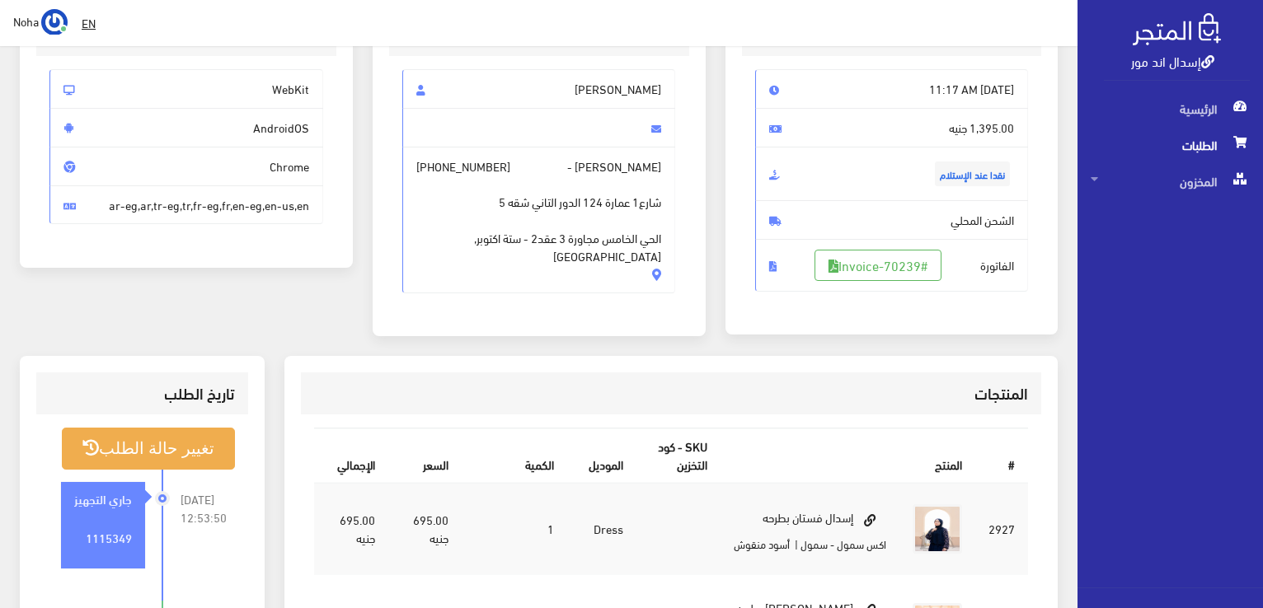
scroll to position [330, 0]
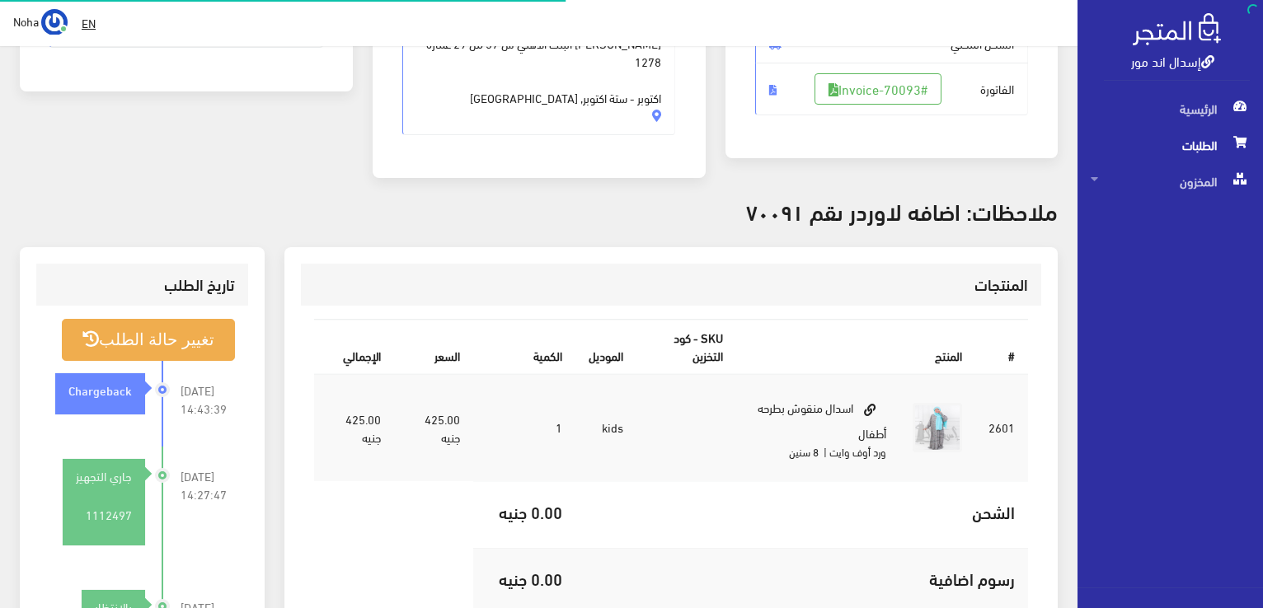
scroll to position [330, 0]
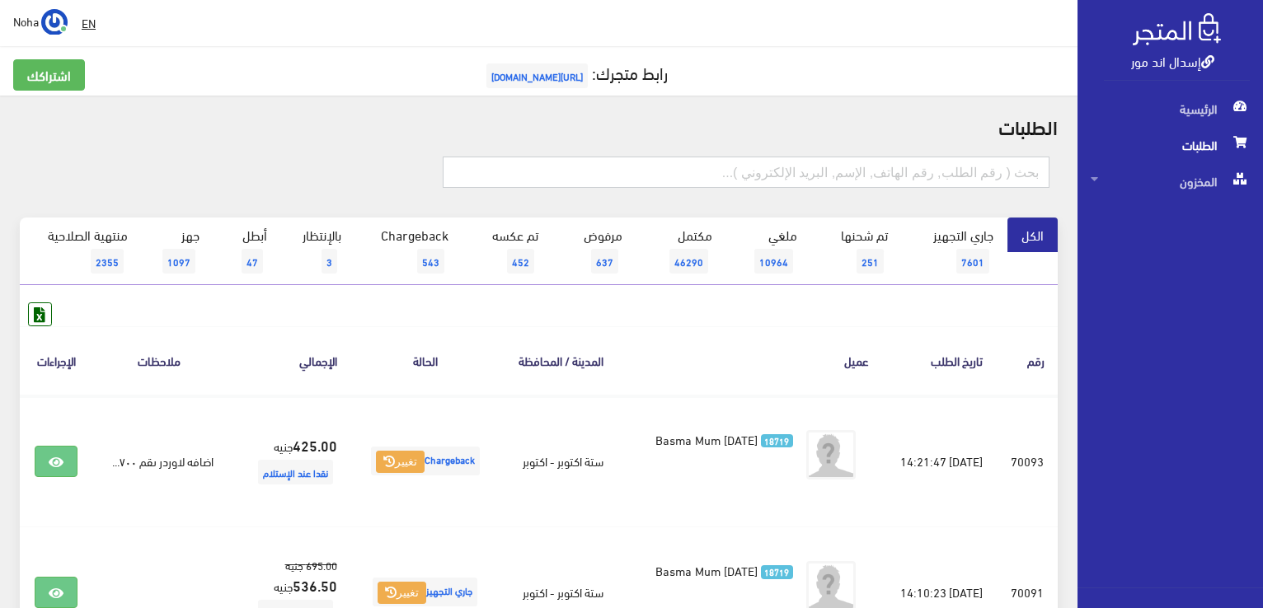
click at [885, 176] on input "text" at bounding box center [746, 172] width 607 height 31
type input "01065433243"
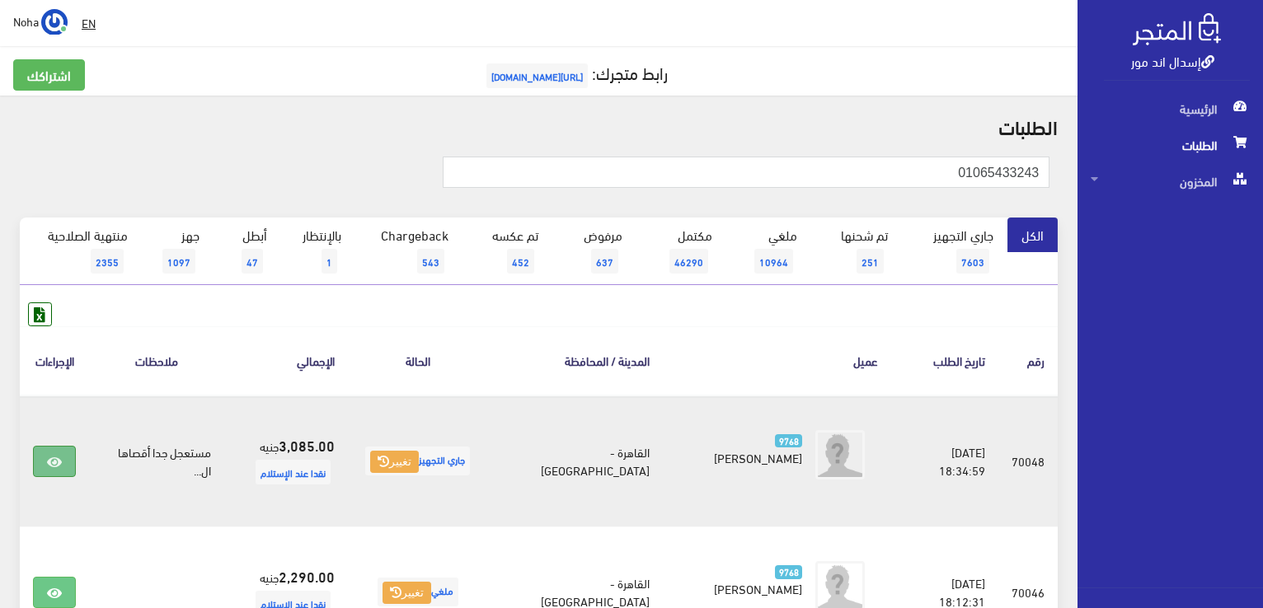
click at [53, 461] on icon at bounding box center [54, 462] width 15 height 13
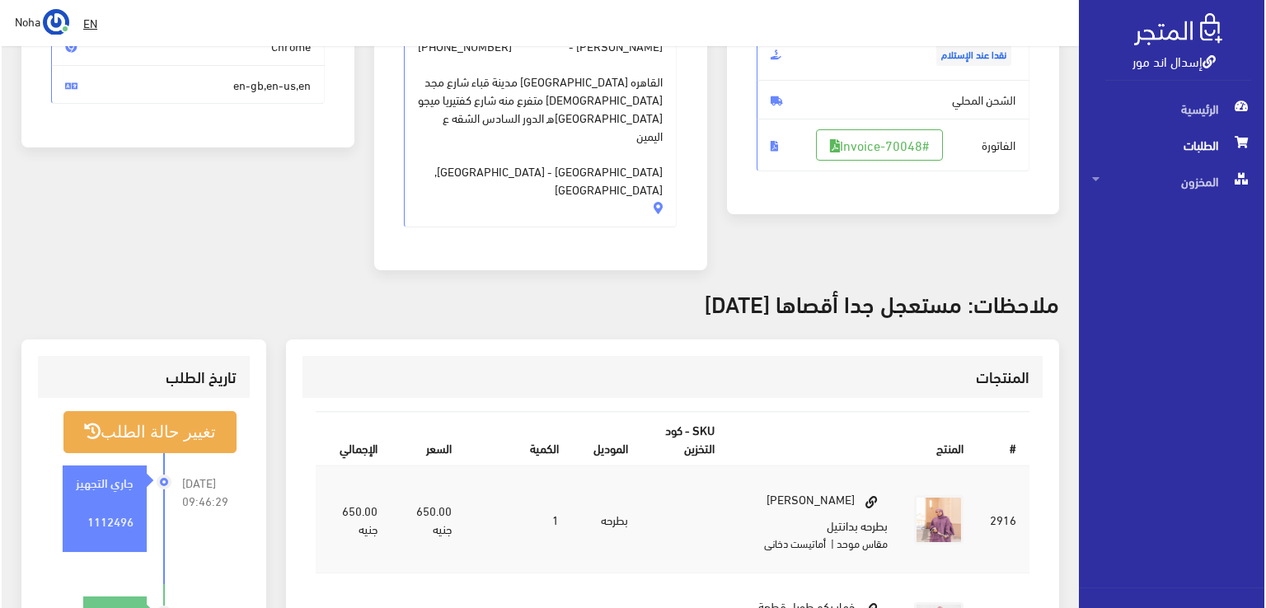
scroll to position [494, 0]
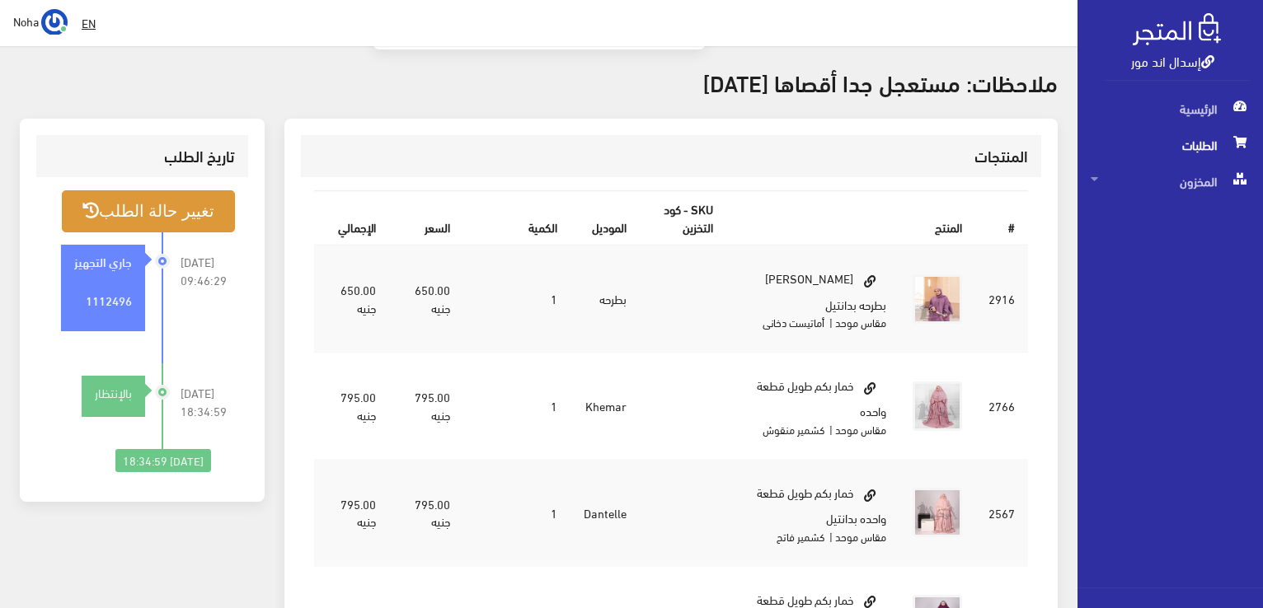
click at [208, 190] on button "تغيير حالة الطلب" at bounding box center [148, 211] width 173 height 42
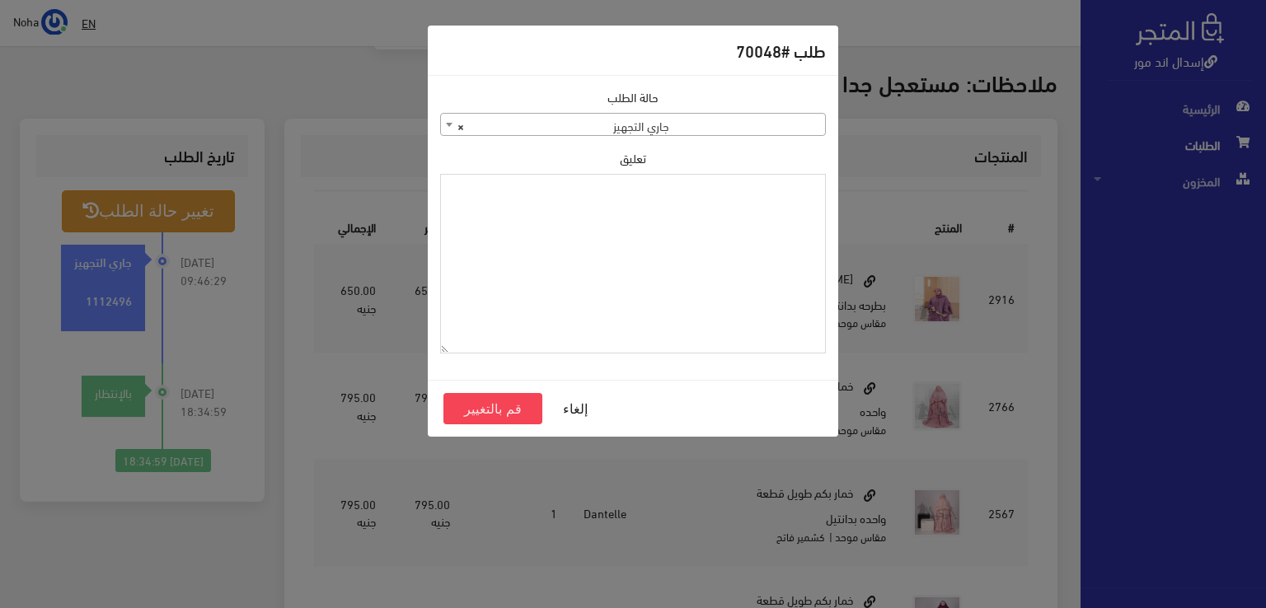
click at [818, 269] on textarea "تعليق" at bounding box center [633, 264] width 386 height 180
type textarea "رجعت الخمار البنفسجي مرتجع جزئي"
click at [518, 414] on button "قم بالتغيير" at bounding box center [492, 408] width 99 height 31
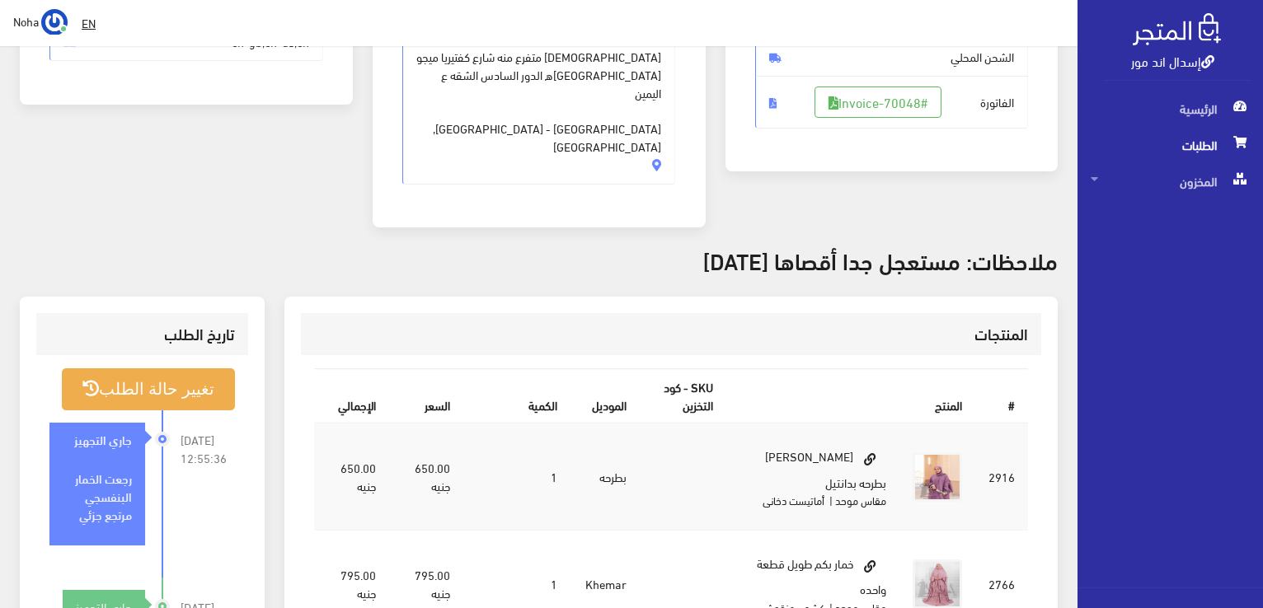
scroll to position [330, 0]
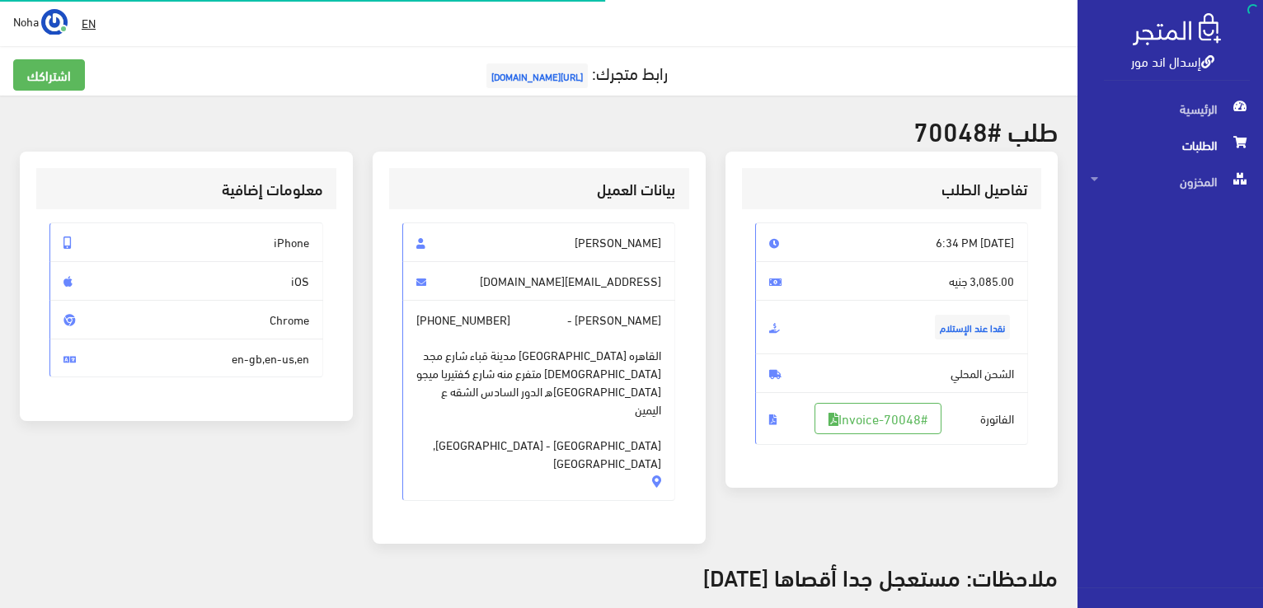
scroll to position [494, 0]
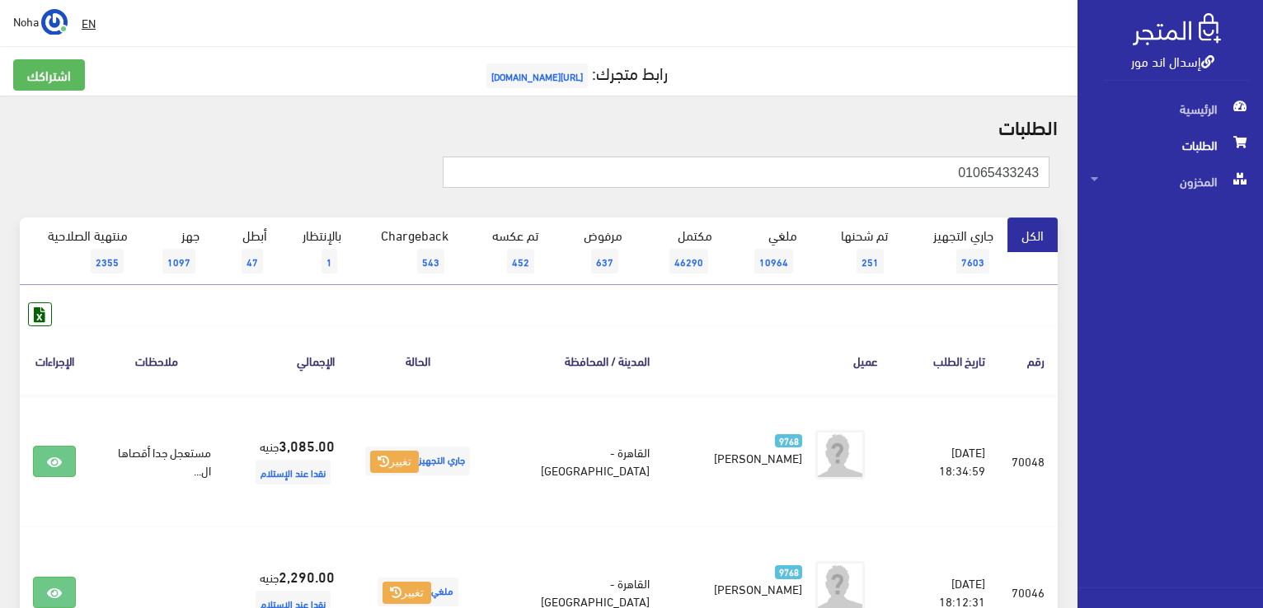
drag, startPoint x: 912, startPoint y: 172, endPoint x: 1265, endPoint y: 189, distance: 353.1
click at [1262, 189] on html "إسدال اند مور الرئيسية الطلبات" at bounding box center [631, 304] width 1263 height 608
type input "70049"
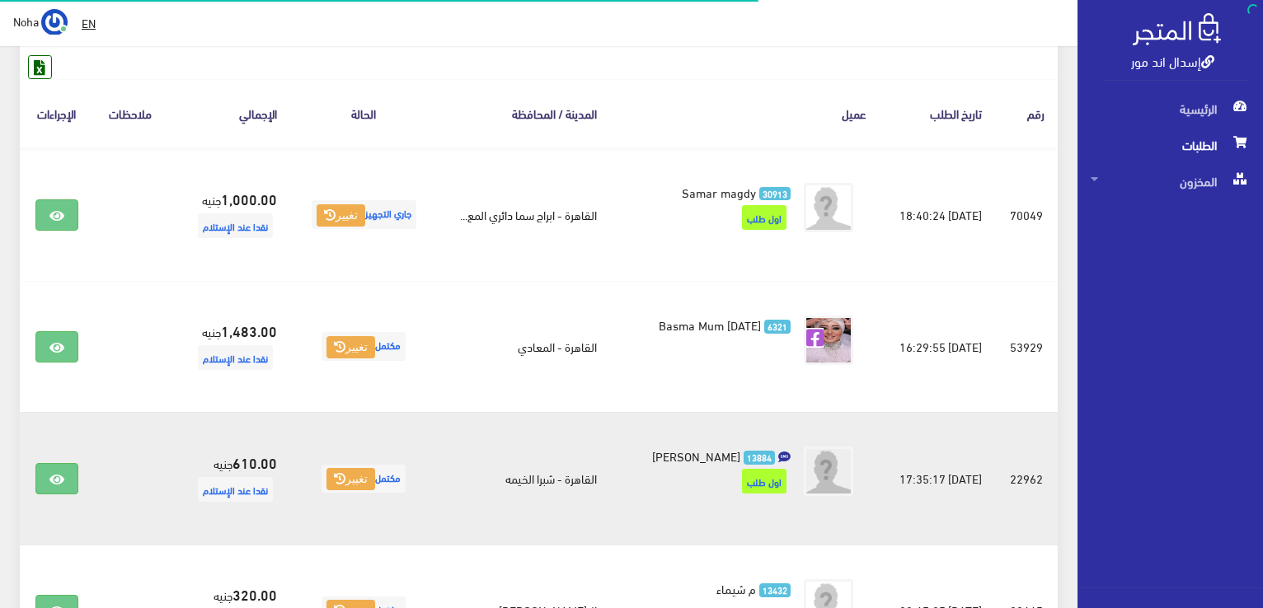
scroll to position [247, 0]
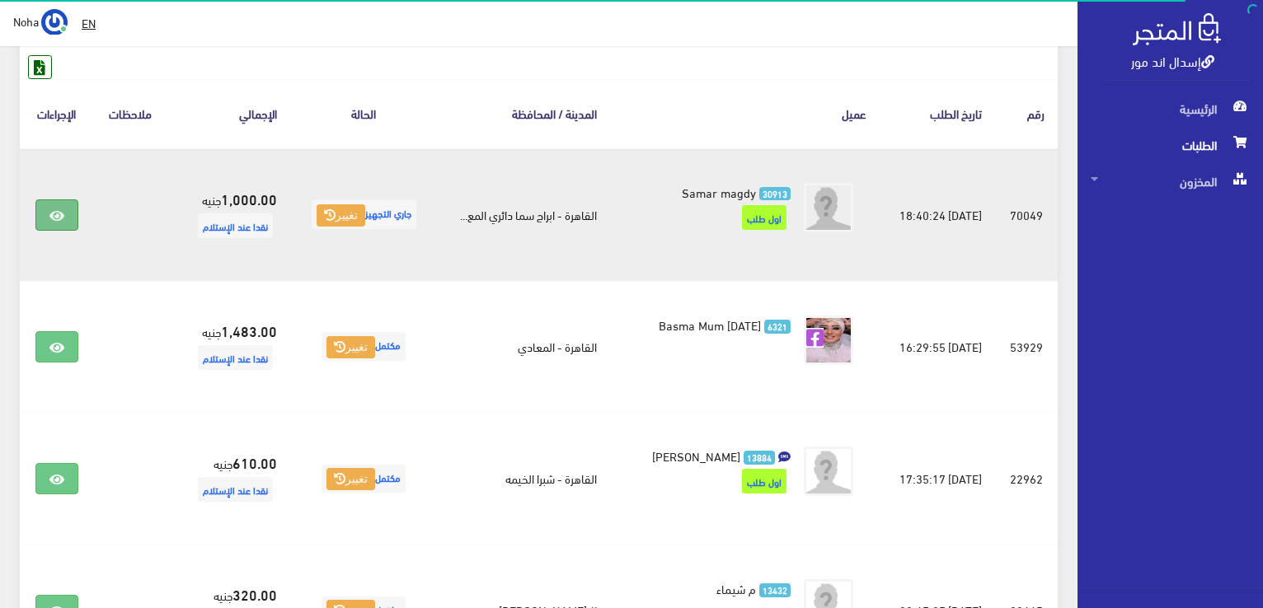
click at [45, 205] on link at bounding box center [56, 214] width 43 height 31
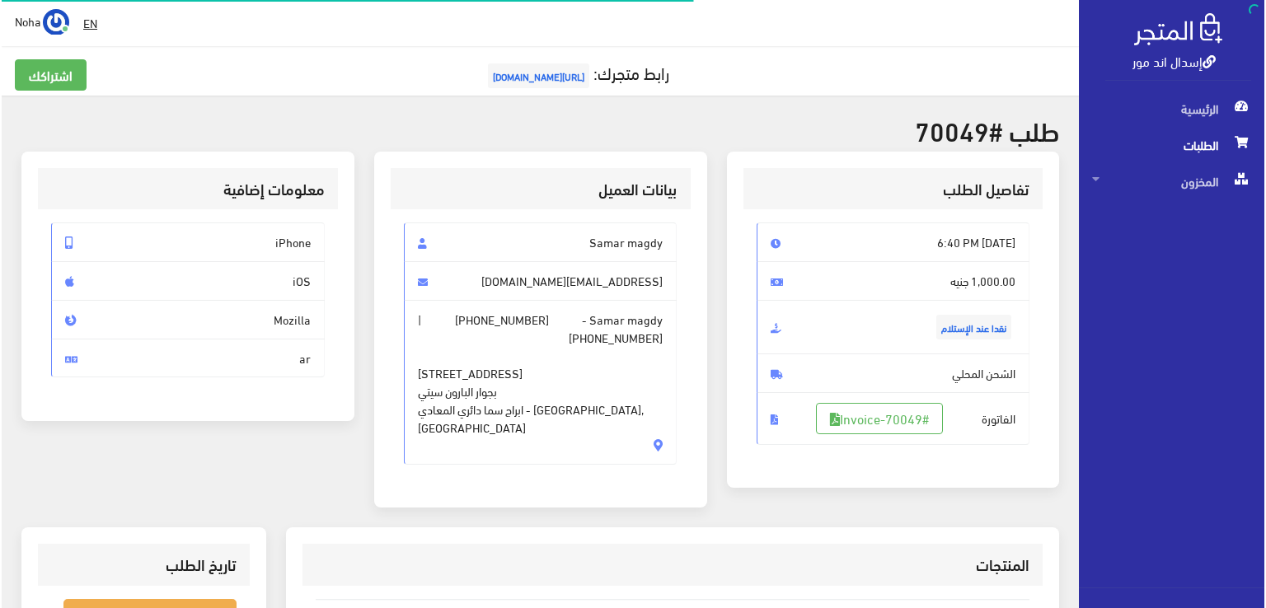
scroll to position [330, 0]
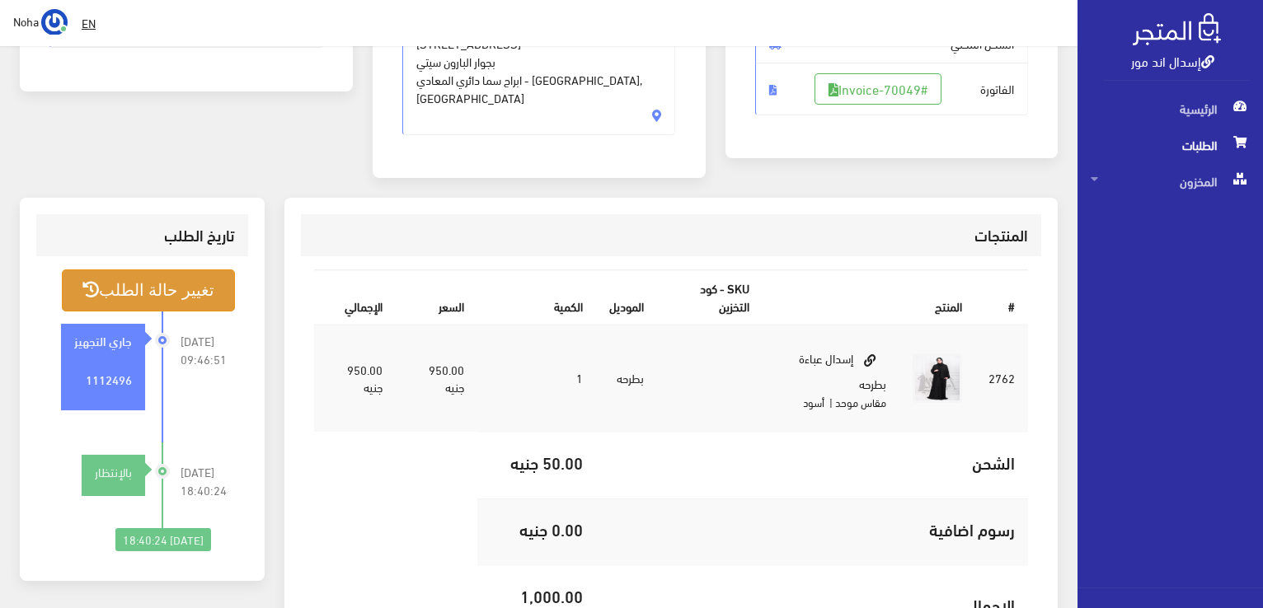
click at [129, 291] on button "تغيير حالة الطلب" at bounding box center [148, 290] width 173 height 42
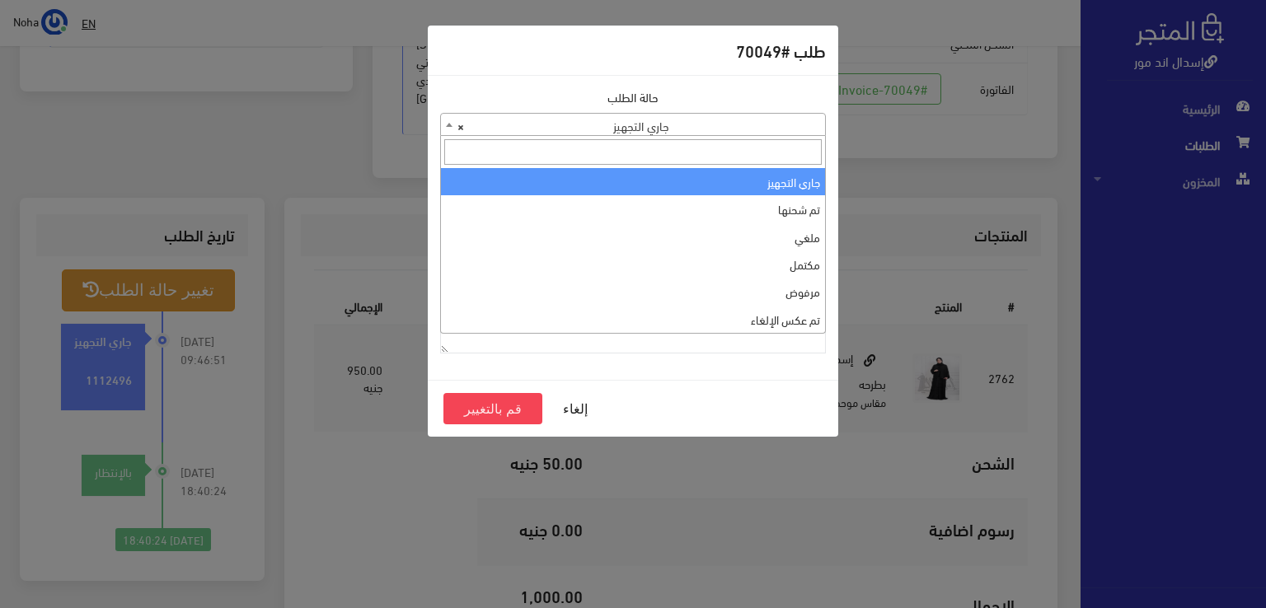
click at [593, 115] on span "× جاري التجهيز" at bounding box center [633, 125] width 384 height 23
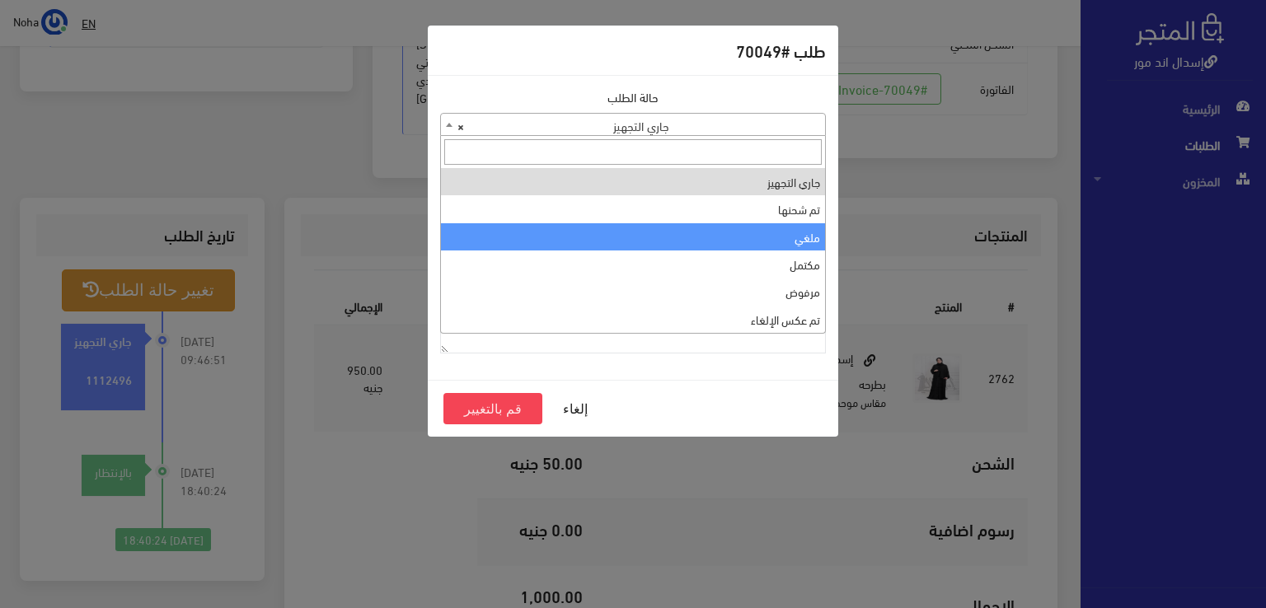
select select "3"
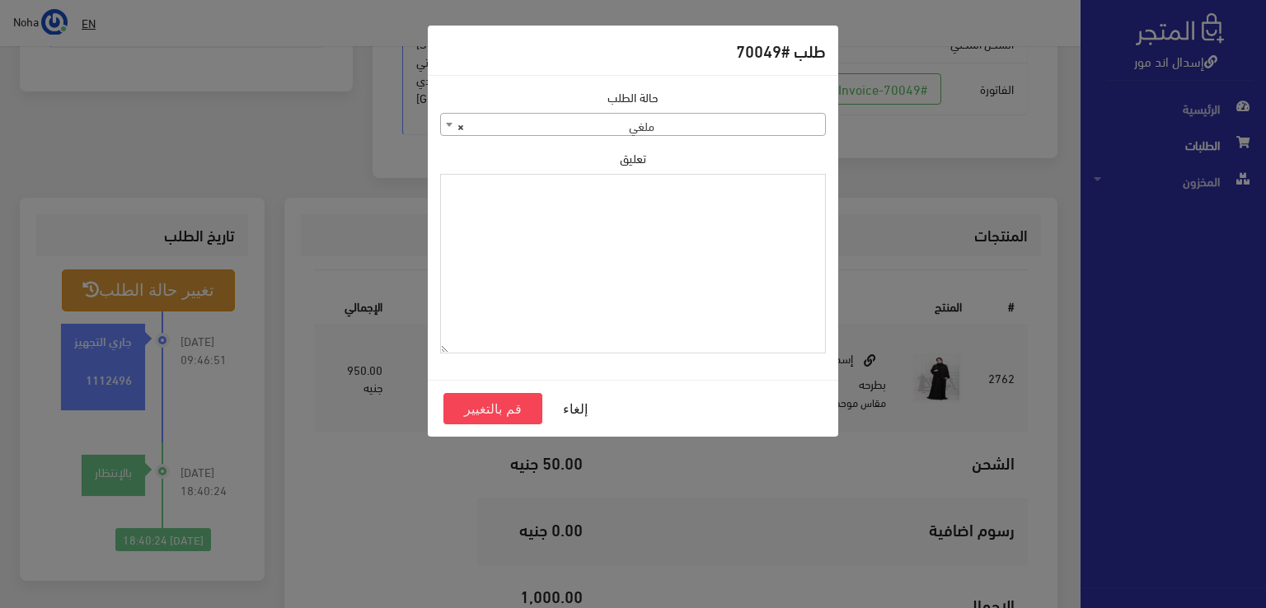
click at [666, 212] on textarea "تعليق" at bounding box center [633, 264] width 386 height 180
type textarea "رفض الاستلام مفتوح"
click at [475, 406] on button "قم بالتغيير" at bounding box center [492, 408] width 99 height 31
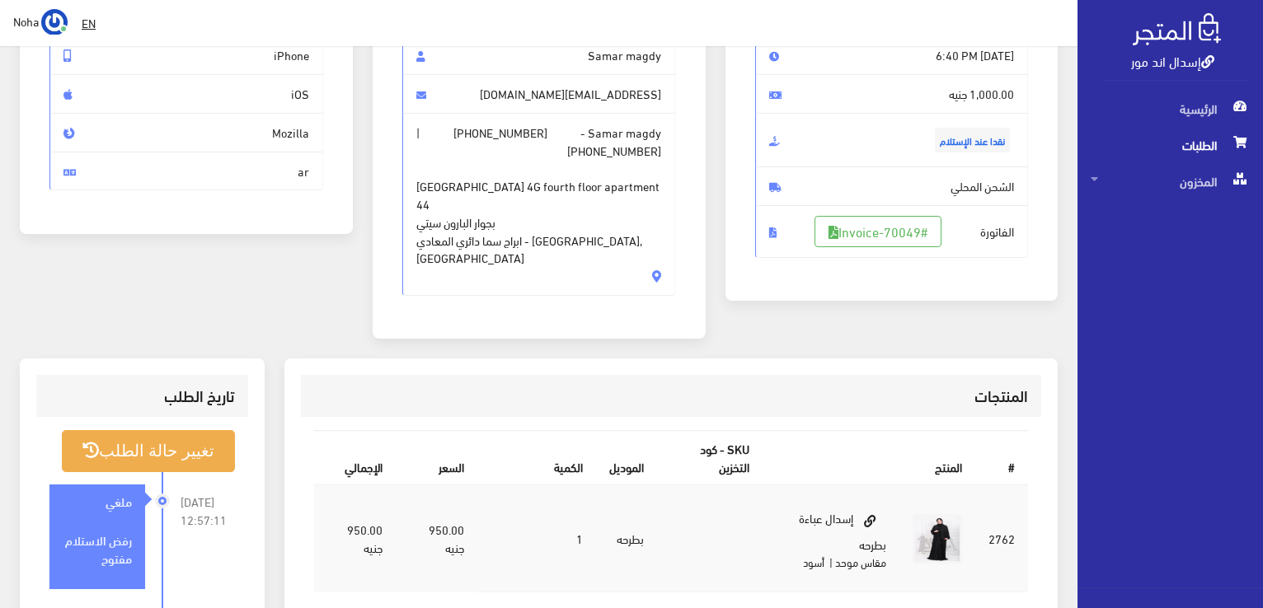
scroll to position [412, 0]
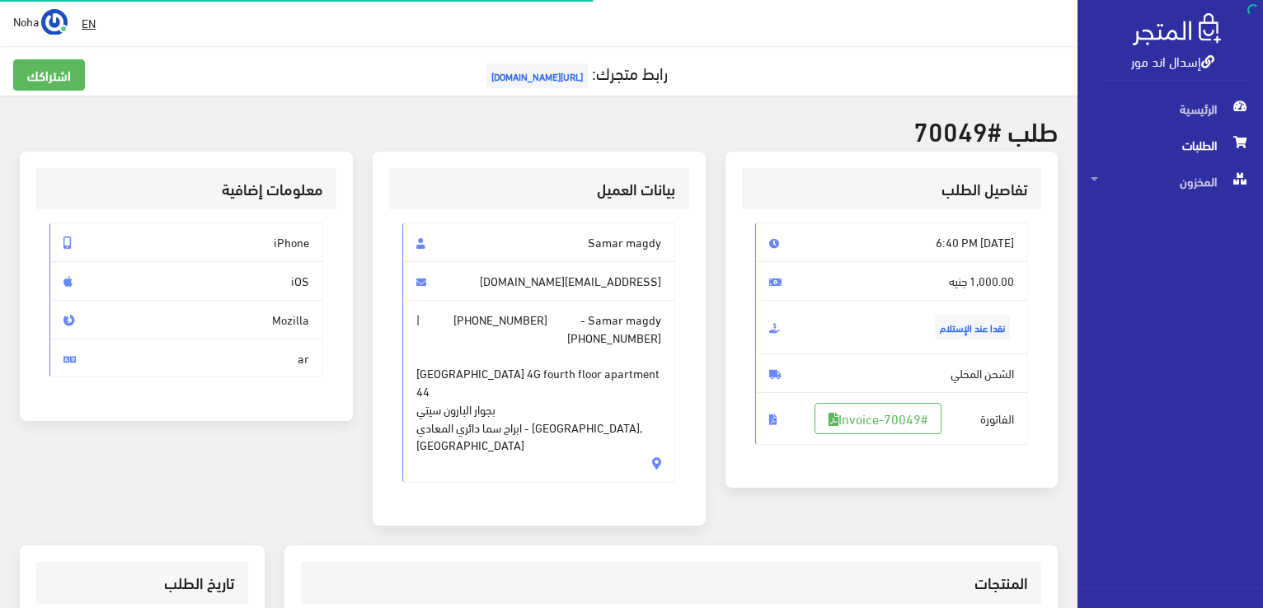
scroll to position [324, 0]
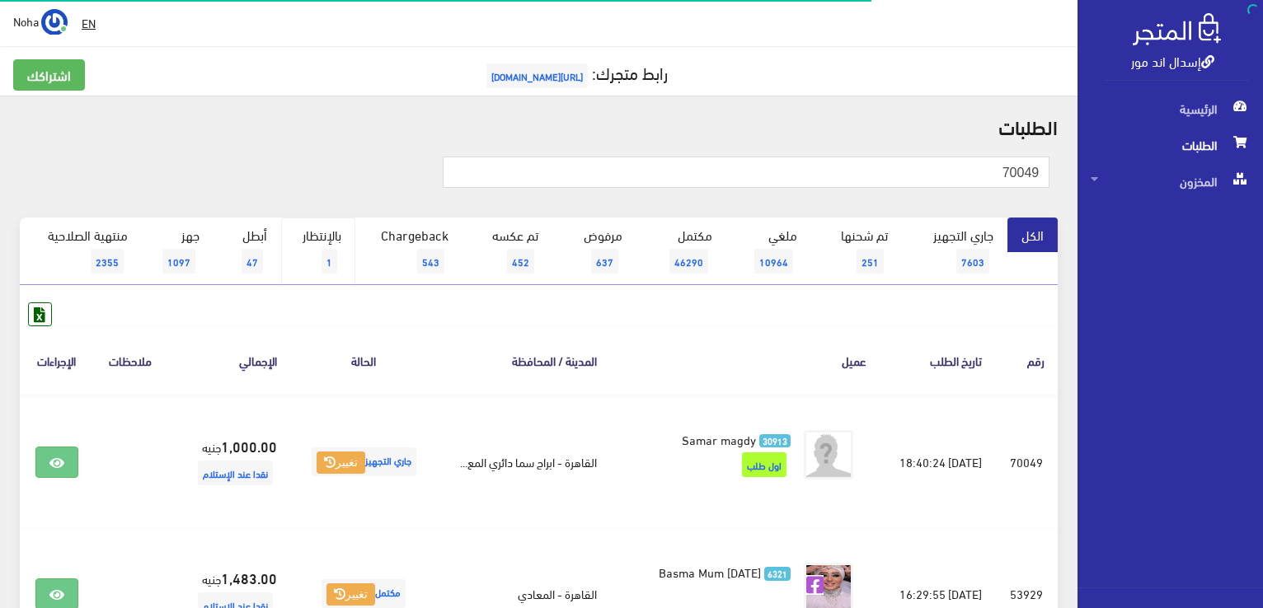
click at [304, 265] on link "بالإنتظار 1" at bounding box center [318, 252] width 74 height 68
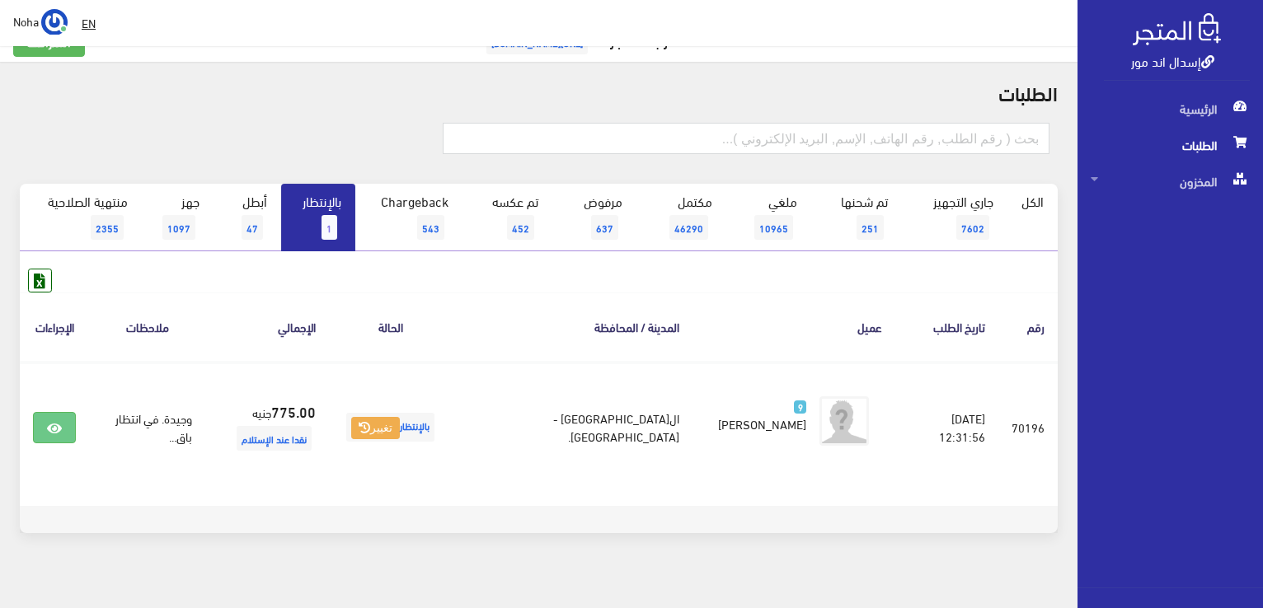
scroll to position [49, 0]
